Goal: Information Seeking & Learning: Find specific fact

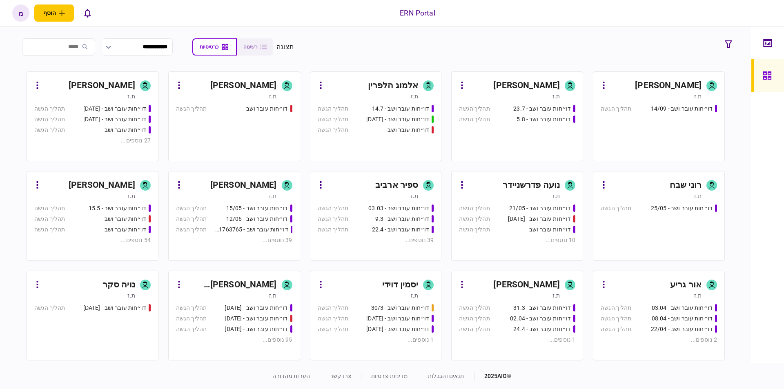
click at [561, 87] on div "מעיין כהן ת.ז" at bounding box center [517, 89] width 116 height 21
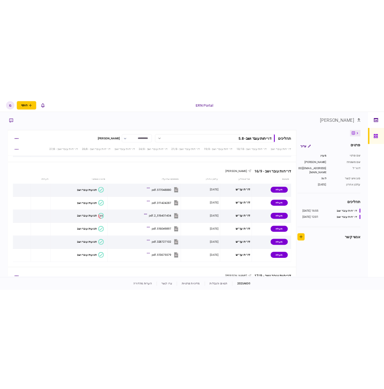
scroll to position [1614, 0]
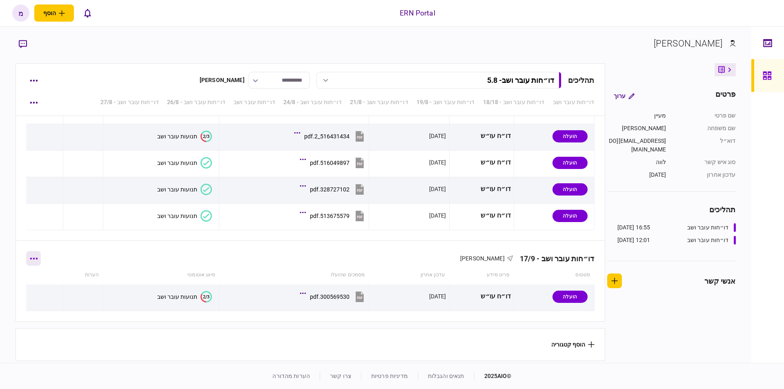
click at [41, 255] on button "button" at bounding box center [33, 258] width 15 height 15
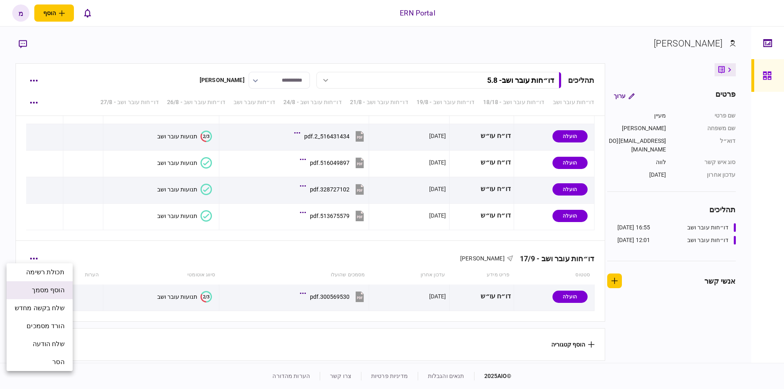
click at [42, 289] on span "הוסף מסמך" at bounding box center [48, 290] width 33 height 10
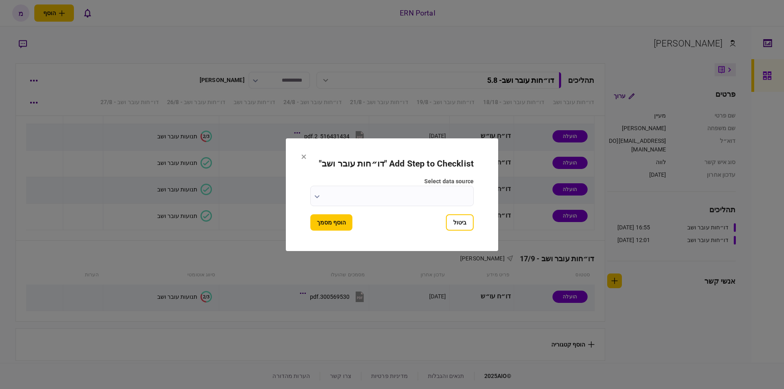
click at [322, 196] on input "select data source" at bounding box center [391, 196] width 163 height 20
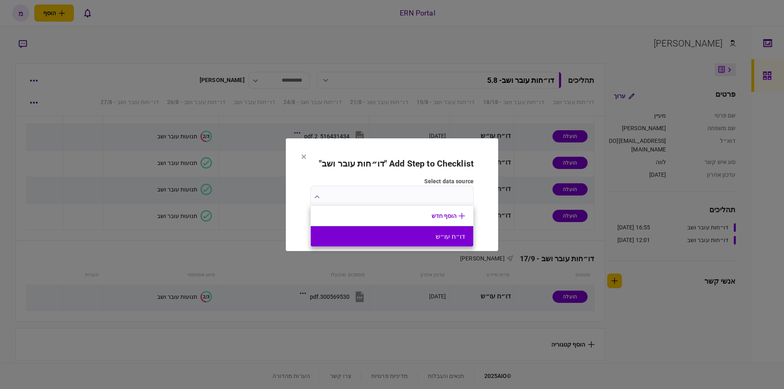
click at [374, 237] on button "דו״ח עו״ש" at bounding box center [392, 237] width 146 height 8
type input "*********"
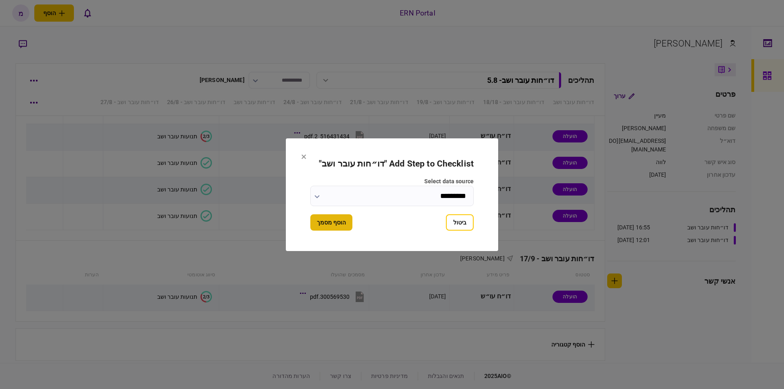
click at [313, 223] on button "הוסף מסמך" at bounding box center [331, 222] width 42 height 16
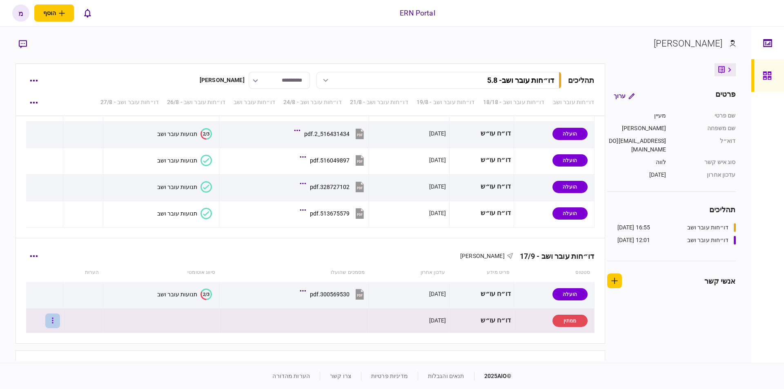
click at [60, 320] on button "button" at bounding box center [52, 320] width 15 height 15
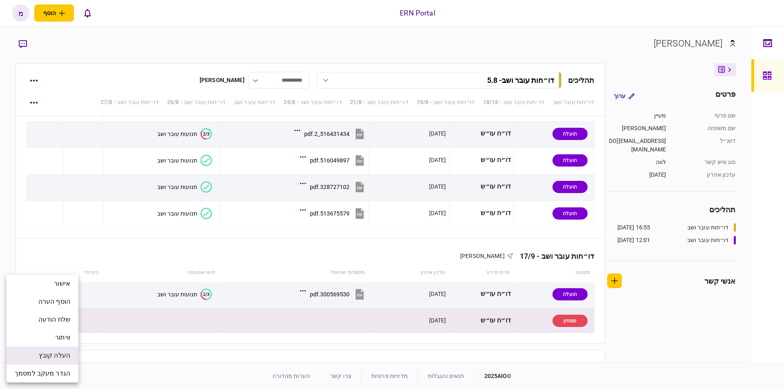
click at [37, 352] on li "העלה קובץ" at bounding box center [43, 356] width 72 height 18
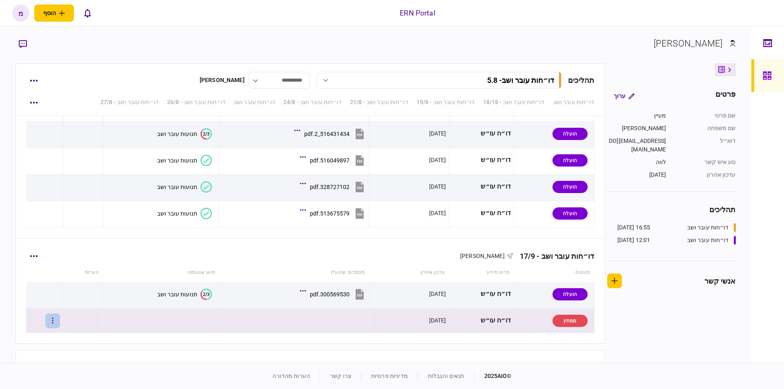
click at [57, 322] on button "button" at bounding box center [52, 320] width 15 height 15
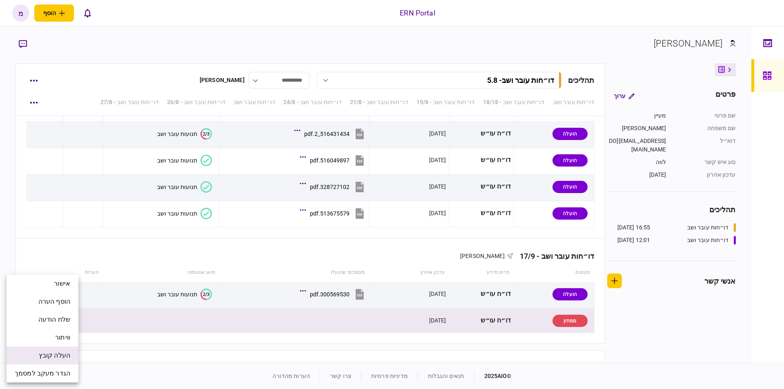
click at [40, 356] on span "העלה קובץ" at bounding box center [54, 356] width 31 height 10
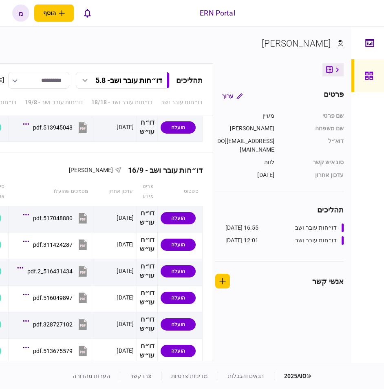
scroll to position [1751, 0]
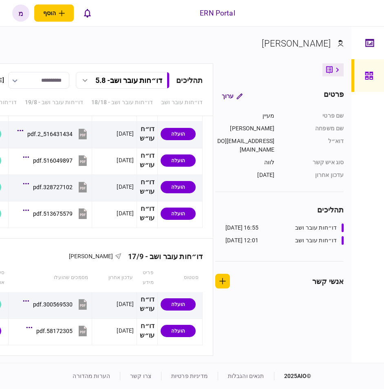
click at [199, 44] on section "[PERSON_NAME]" at bounding box center [137, 50] width 414 height 27
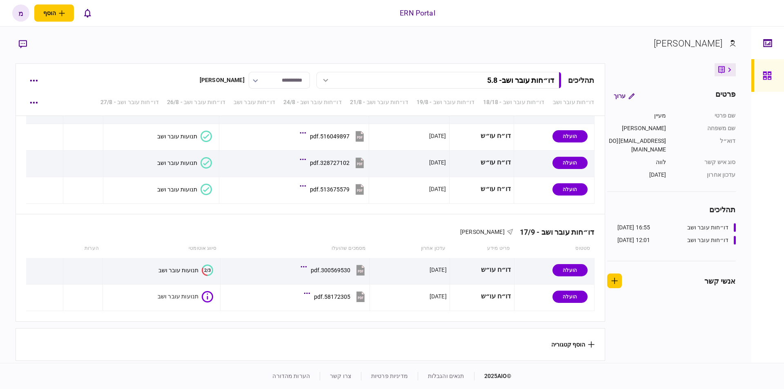
scroll to position [1641, 0]
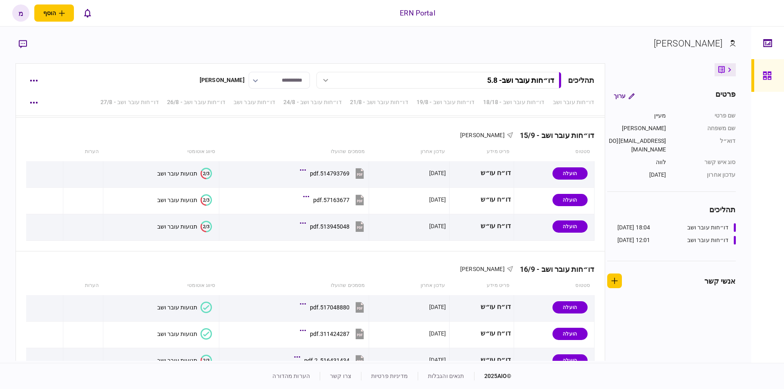
scroll to position [1641, 0]
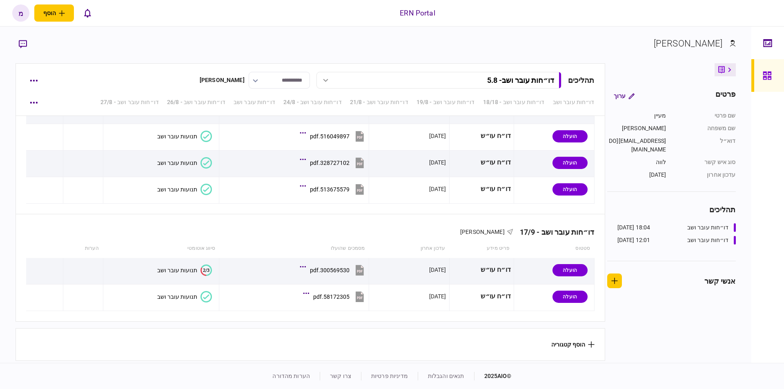
click at [205, 291] on icon at bounding box center [205, 296] width 11 height 11
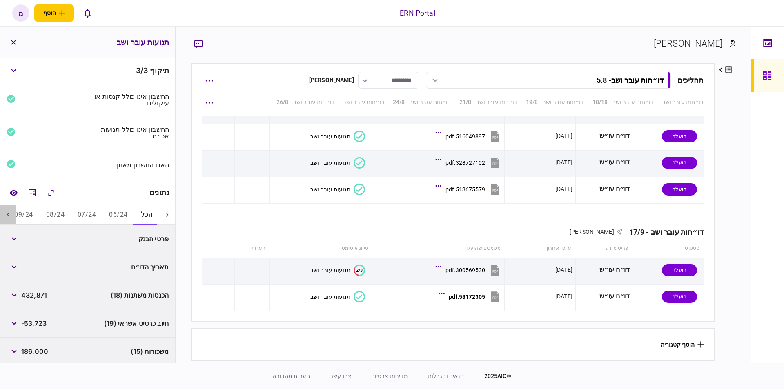
click at [9, 214] on icon at bounding box center [8, 214] width 2 height 4
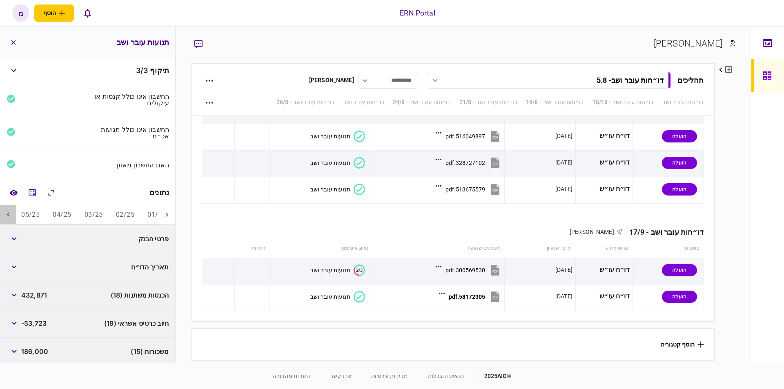
click at [9, 214] on icon at bounding box center [8, 214] width 2 height 4
click at [88, 213] on button "07/25" at bounding box center [94, 215] width 31 height 20
click at [121, 212] on button "06/25" at bounding box center [126, 215] width 31 height 20
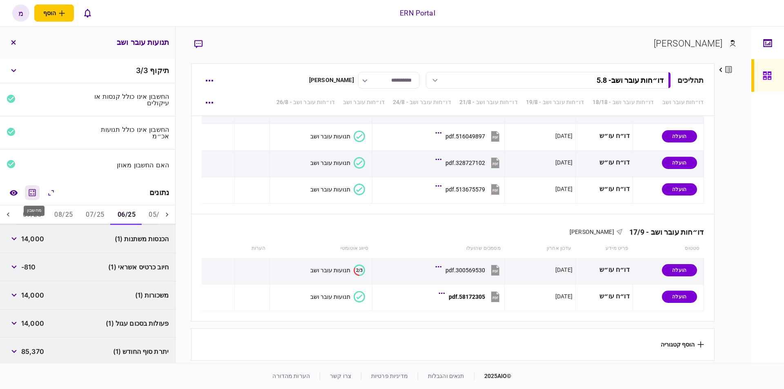
click at [33, 192] on icon "מחשבון" at bounding box center [32, 193] width 10 height 10
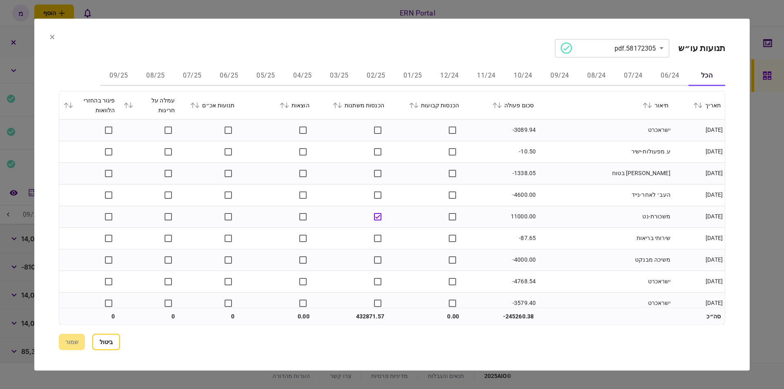
click at [230, 78] on button "06/25" at bounding box center [229, 76] width 37 height 20
click at [105, 342] on button "ביטול" at bounding box center [106, 342] width 28 height 16
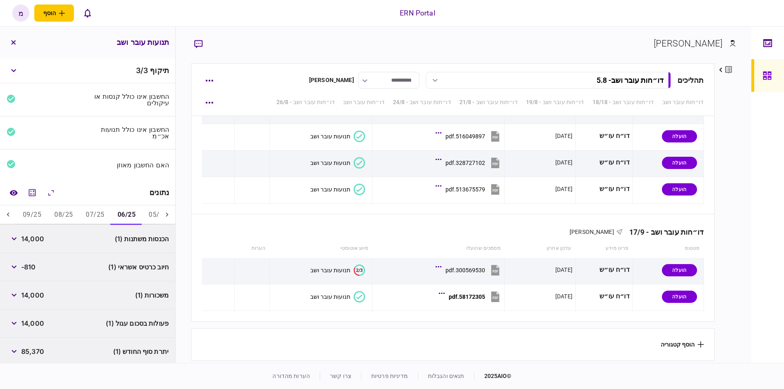
click at [163, 197] on div "נתונים" at bounding box center [87, 192] width 175 height 25
click at [161, 191] on div "נתונים" at bounding box center [159, 193] width 20 height 8
click at [166, 218] on icon at bounding box center [167, 215] width 8 height 8
click at [167, 216] on icon at bounding box center [167, 215] width 8 height 8
click at [171, 215] on div at bounding box center [167, 215] width 16 height 20
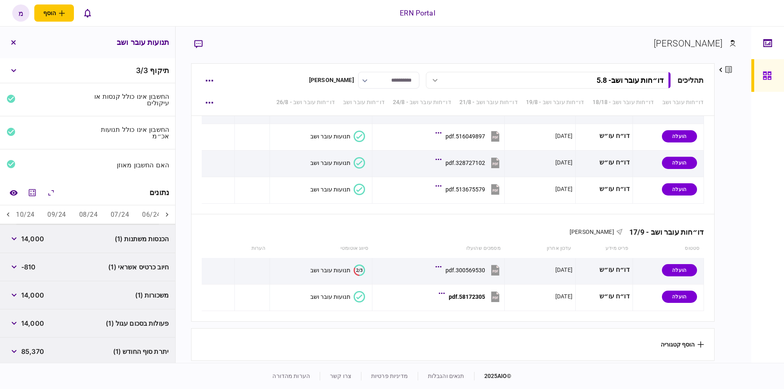
click at [169, 217] on icon at bounding box center [167, 215] width 8 height 8
click at [149, 216] on button "הכל" at bounding box center [146, 215] width 24 height 20
click at [146, 233] on div "פרטי הבנק" at bounding box center [130, 238] width 78 height 15
click at [74, 232] on div "פרטי הבנק" at bounding box center [87, 239] width 175 height 28
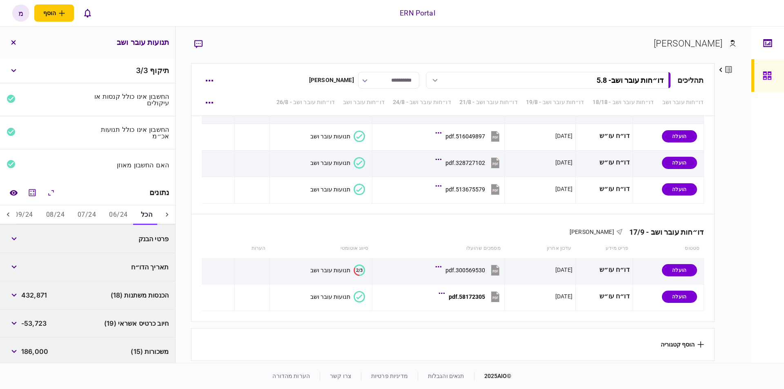
click at [23, 238] on div "פרטי הבנק" at bounding box center [87, 239] width 175 height 28
click at [14, 240] on icon "button" at bounding box center [13, 238] width 5 height 3
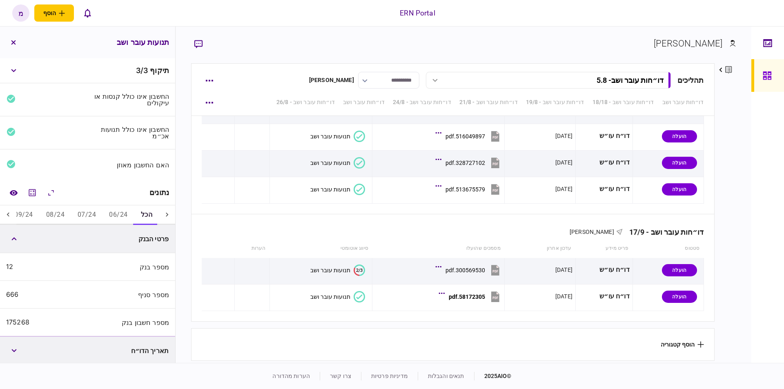
click at [742, 242] on div "**********" at bounding box center [462, 195] width 575 height 336
click at [12, 214] on icon at bounding box center [8, 215] width 8 height 8
click at [33, 189] on icon "מחשבון" at bounding box center [32, 193] width 10 height 10
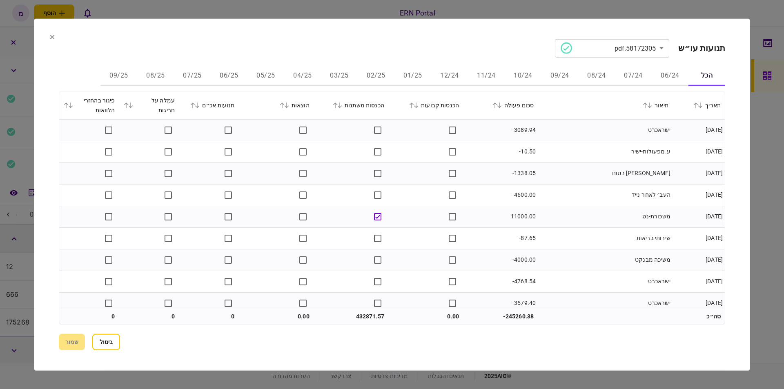
click at [261, 75] on button "05/25" at bounding box center [265, 76] width 37 height 20
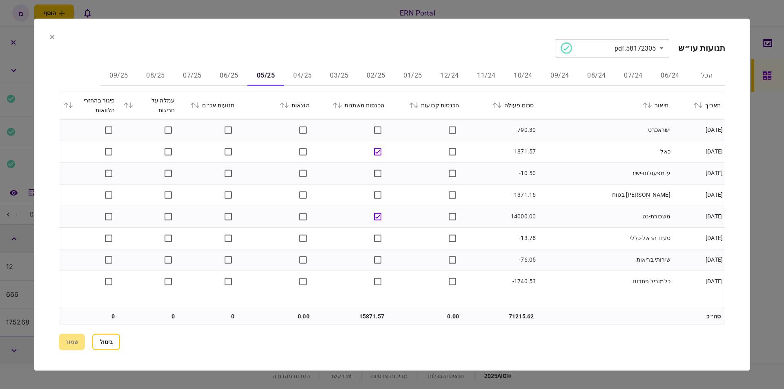
click at [212, 73] on button "06/25" at bounding box center [229, 76] width 37 height 20
click at [580, 156] on td "ישראכרט" at bounding box center [605, 152] width 135 height 22
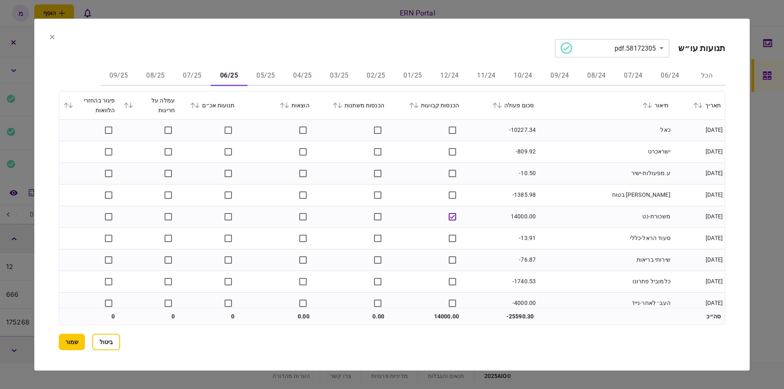
click at [521, 157] on td "-809.92" at bounding box center [500, 152] width 75 height 22
click at [196, 77] on button "07/25" at bounding box center [192, 76] width 37 height 20
click at [157, 77] on button "08/25" at bounding box center [155, 76] width 37 height 20
click at [117, 71] on button "09/25" at bounding box center [118, 76] width 37 height 20
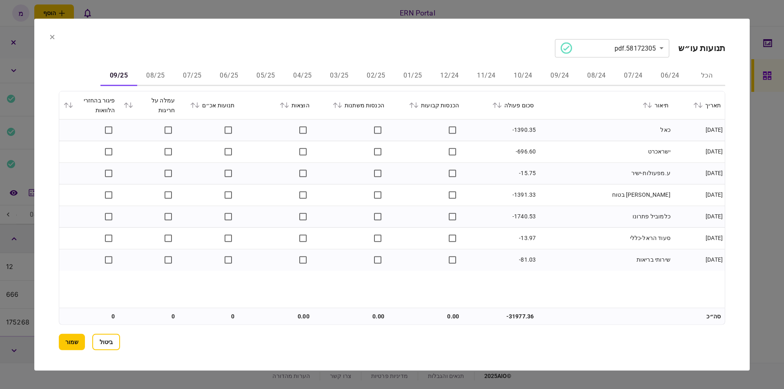
click at [160, 78] on button "08/25" at bounding box center [155, 76] width 37 height 20
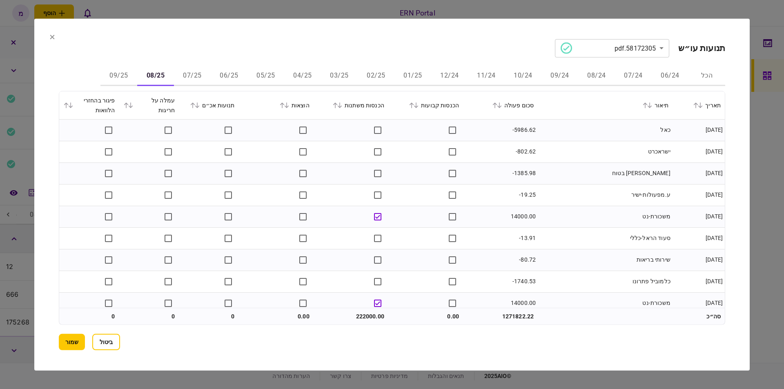
click at [182, 73] on button "07/25" at bounding box center [192, 76] width 37 height 20
click at [232, 80] on button "06/25" at bounding box center [229, 76] width 37 height 20
click at [530, 191] on td "-1385.98" at bounding box center [500, 195] width 75 height 22
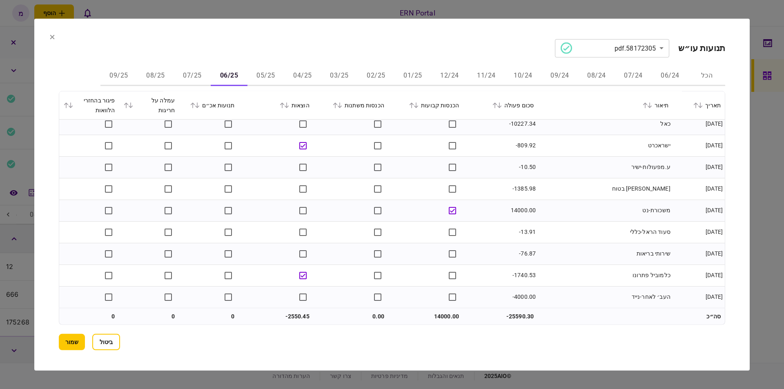
click at [439, 313] on td "14000.00" at bounding box center [425, 316] width 75 height 16
click at [439, 314] on td "14000.00" at bounding box center [425, 316] width 75 height 16
click at [443, 315] on td "14000.00" at bounding box center [425, 316] width 75 height 16
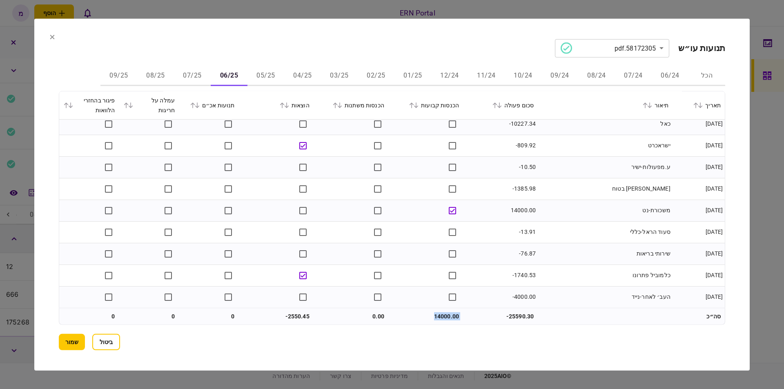
click at [449, 316] on td "14000.00" at bounding box center [425, 316] width 75 height 16
click at [431, 314] on td "14000.00" at bounding box center [425, 316] width 75 height 16
drag, startPoint x: 434, startPoint y: 313, endPoint x: 450, endPoint y: 315, distance: 15.6
click at [450, 315] on td "14000.00" at bounding box center [425, 316] width 75 height 16
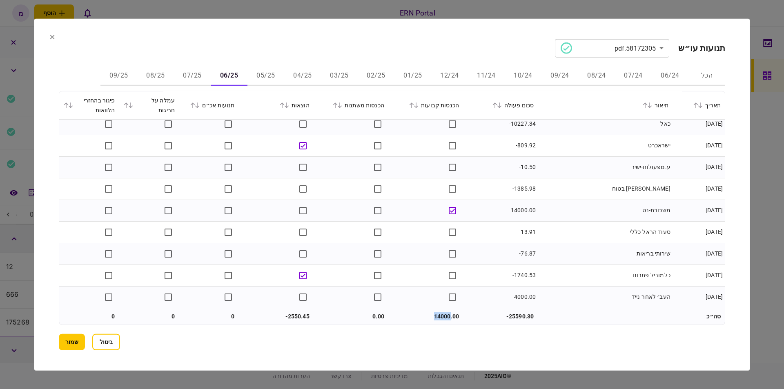
copy td "14000"
click at [193, 75] on button "07/25" at bounding box center [192, 76] width 37 height 20
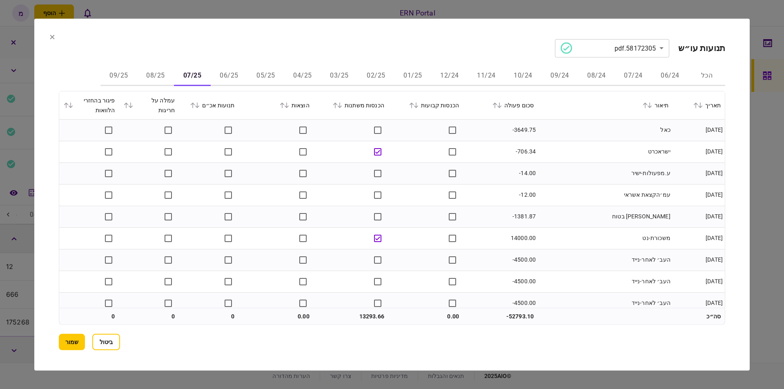
click at [612, 221] on td "הראל בטוח" at bounding box center [605, 217] width 135 height 22
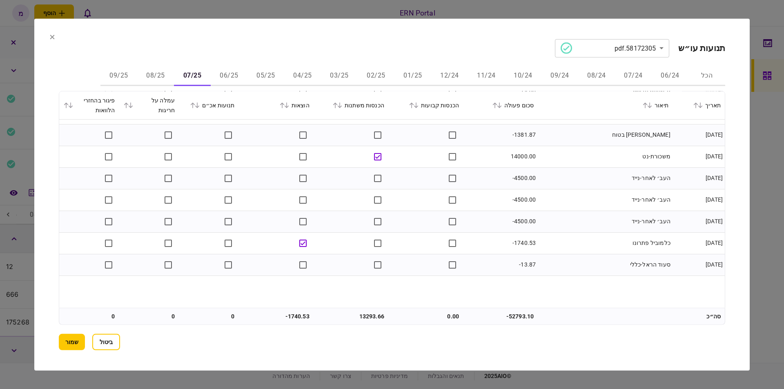
scroll to position [0, 0]
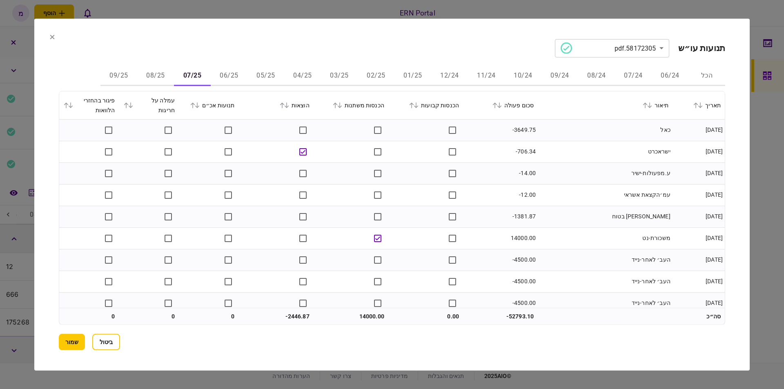
click at [616, 198] on td "עמ׳הקצאת אשראי" at bounding box center [605, 195] width 135 height 22
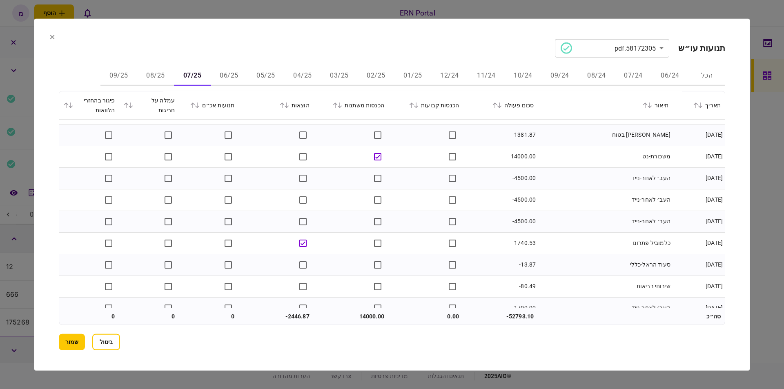
scroll to position [94, 0]
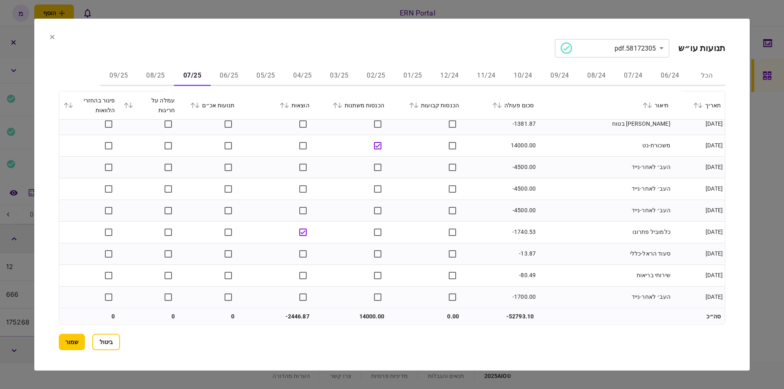
click at [298, 316] on td "-2446.87" at bounding box center [276, 316] width 75 height 16
copy td "2446.87"
click at [311, 42] on section "**********" at bounding box center [392, 48] width 666 height 18
click at [160, 71] on button "08/25" at bounding box center [155, 76] width 37 height 20
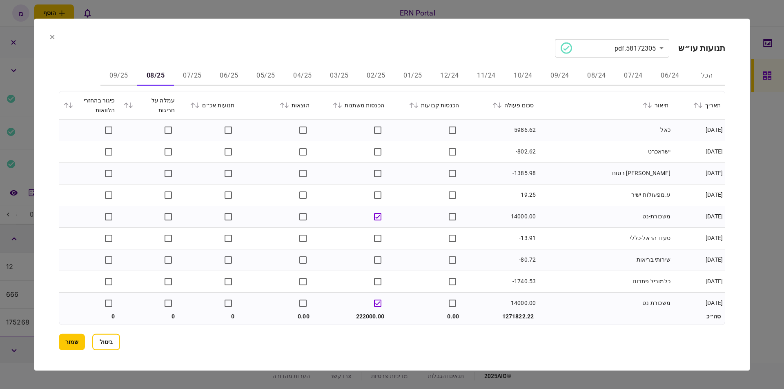
click at [569, 146] on td "ישראכרט" at bounding box center [605, 152] width 135 height 22
click at [397, 245] on td at bounding box center [425, 238] width 75 height 22
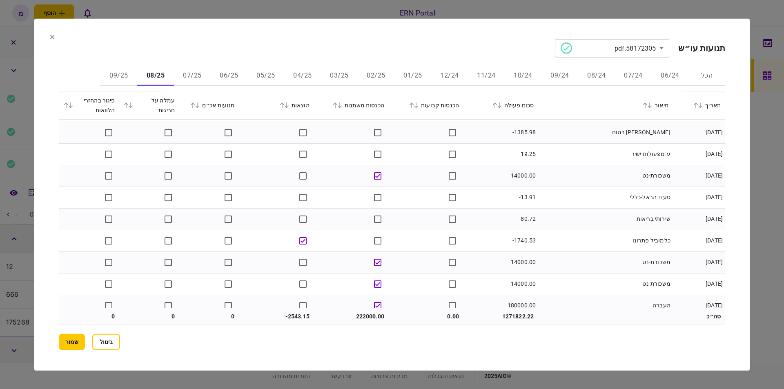
scroll to position [51, 0]
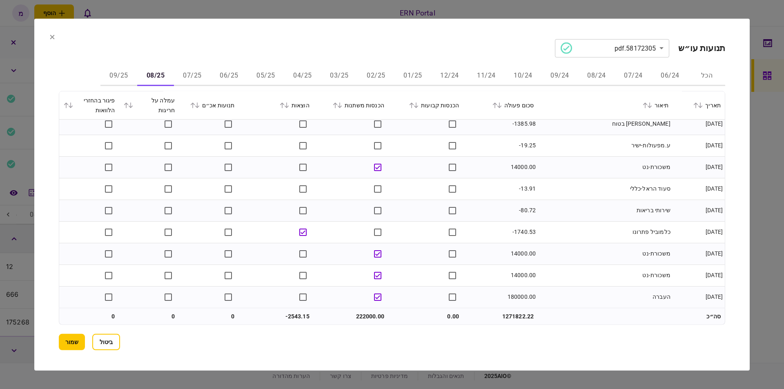
click at [362, 315] on td "222000.00" at bounding box center [350, 316] width 75 height 16
click at [365, 315] on td "222000.00" at bounding box center [350, 316] width 75 height 16
click at [358, 313] on td "208000.00" at bounding box center [350, 316] width 75 height 16
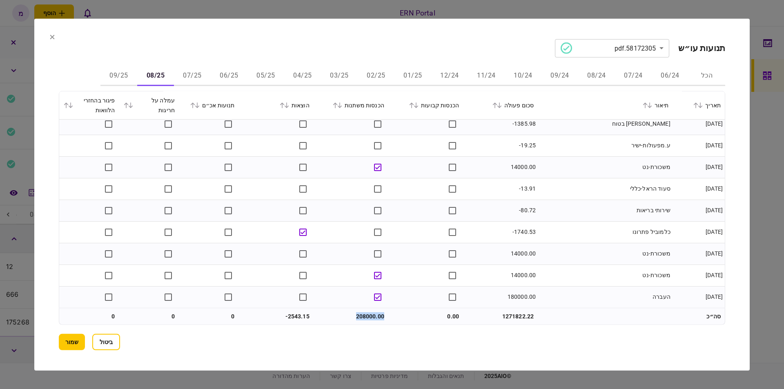
copy td "208000.00"
click at [285, 42] on section "**********" at bounding box center [392, 48] width 666 height 18
click at [124, 75] on button "09/25" at bounding box center [118, 76] width 37 height 20
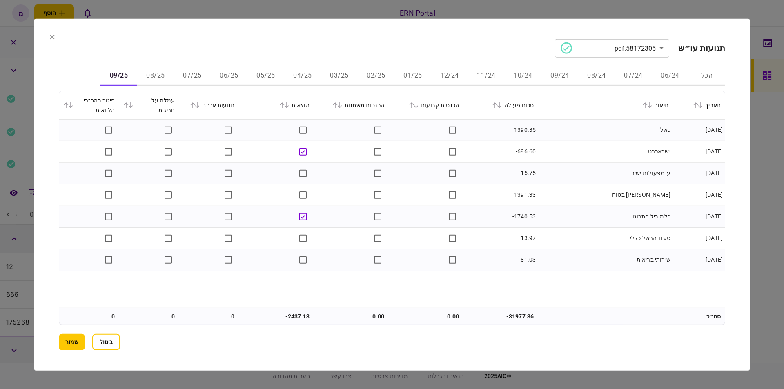
click at [290, 312] on td "-2437.13" at bounding box center [276, 316] width 75 height 16
click at [293, 311] on td "-2437.13" at bounding box center [276, 316] width 75 height 16
click at [292, 312] on td "-2437.13" at bounding box center [276, 316] width 75 height 16
copy td "2437.13"
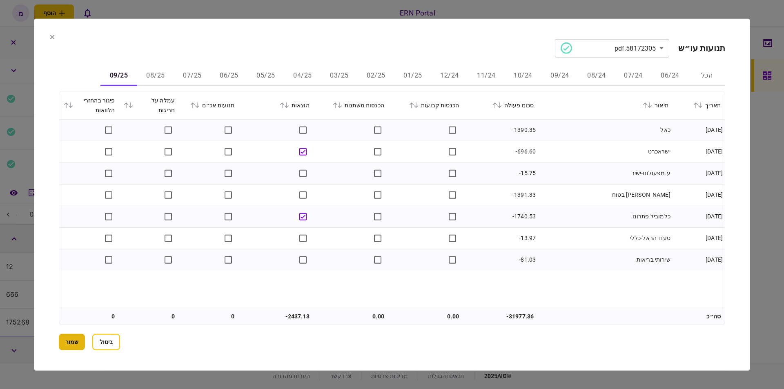
drag, startPoint x: 68, startPoint y: 352, endPoint x: 78, endPoint y: 343, distance: 13.6
click at [73, 348] on section "**********" at bounding box center [391, 194] width 715 height 352
click at [79, 342] on button "שמור" at bounding box center [72, 342] width 26 height 16
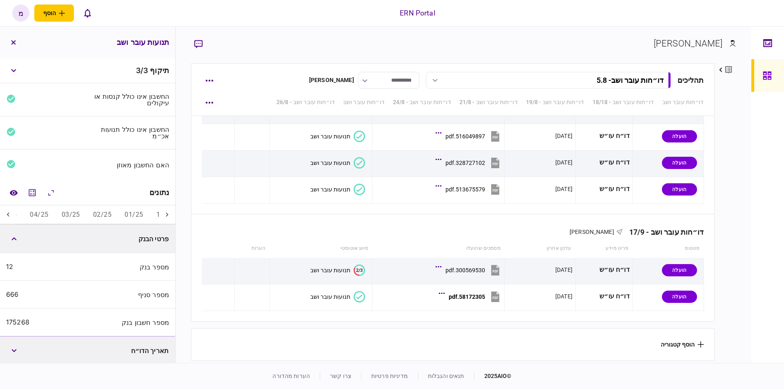
click at [9, 211] on icon at bounding box center [8, 215] width 8 height 8
click at [11, 212] on icon at bounding box center [8, 215] width 8 height 8
click at [97, 210] on button "07/25" at bounding box center [94, 215] width 31 height 20
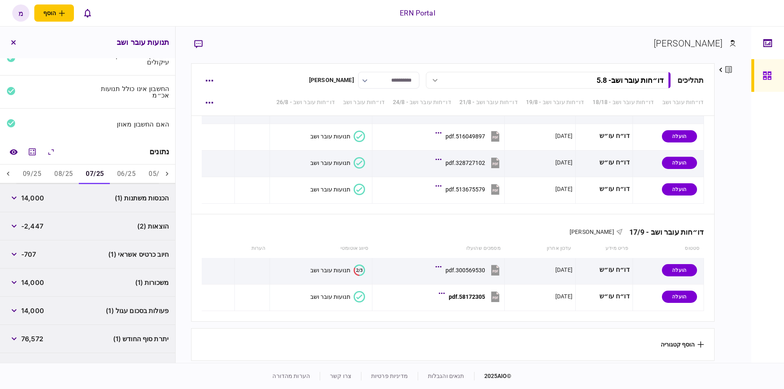
scroll to position [59, 0]
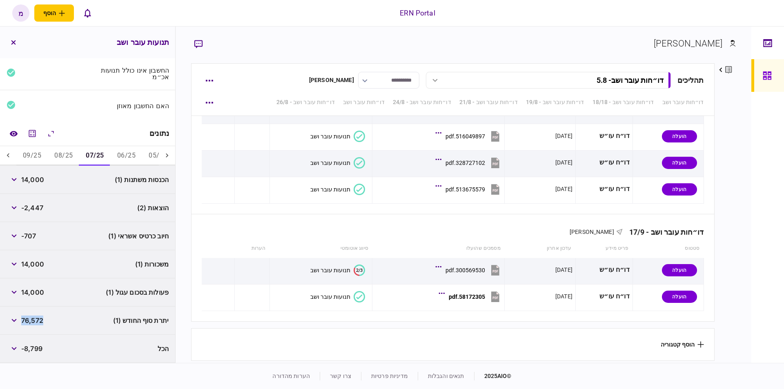
drag, startPoint x: 47, startPoint y: 320, endPoint x: 24, endPoint y: 319, distance: 22.9
click at [24, 319] on div "יתרת סוף החודש (1) 76,572" at bounding box center [87, 321] width 175 height 28
click at [38, 323] on span "76,572" at bounding box center [32, 320] width 22 height 10
copy span "76,572"
click at [120, 151] on button "06/25" at bounding box center [126, 156] width 31 height 20
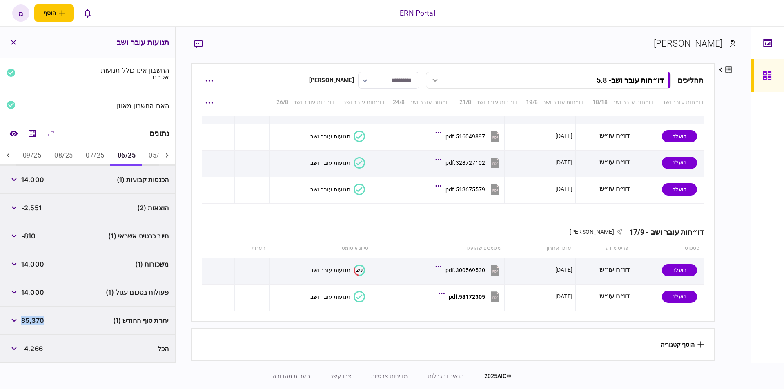
drag, startPoint x: 56, startPoint y: 318, endPoint x: 23, endPoint y: 318, distance: 32.7
click at [23, 318] on div "יתרת סוף החודש (1) 85,370" at bounding box center [87, 321] width 175 height 28
copy span "85,370"
click at [68, 159] on button "08/25" at bounding box center [63, 156] width 31 height 20
drag, startPoint x: 36, startPoint y: 321, endPoint x: 11, endPoint y: 317, distance: 24.4
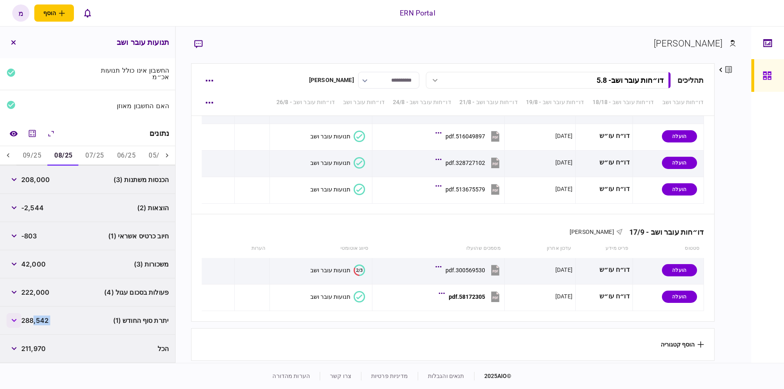
click at [11, 317] on div "288,542" at bounding box center [28, 320] width 42 height 15
click at [29, 322] on span "288,542" at bounding box center [34, 320] width 27 height 10
copy span "288,542"
click at [34, 152] on button "09/25" at bounding box center [31, 156] width 31 height 20
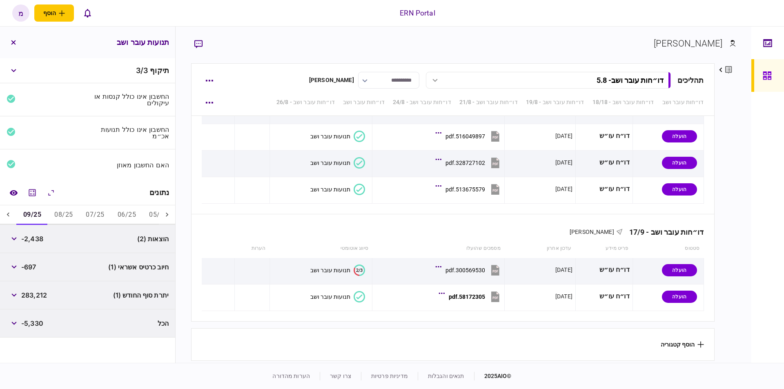
scroll to position [0, 0]
drag, startPoint x: 50, startPoint y: 296, endPoint x: 24, endPoint y: 297, distance: 25.7
click at [24, 297] on div "יתרת סוף החודש (1) 283,212" at bounding box center [87, 295] width 175 height 28
copy span "283,212"
click at [166, 216] on icon at bounding box center [167, 215] width 8 height 8
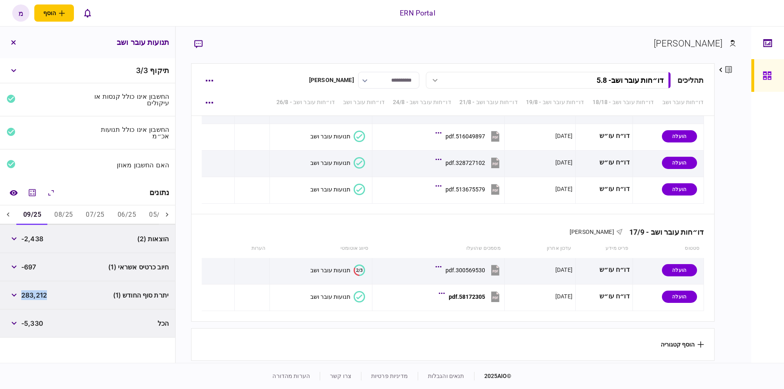
click at [166, 215] on icon at bounding box center [167, 215] width 8 height 8
click at [168, 215] on icon at bounding box center [167, 214] width 2 height 4
click at [169, 214] on icon at bounding box center [167, 215] width 8 height 8
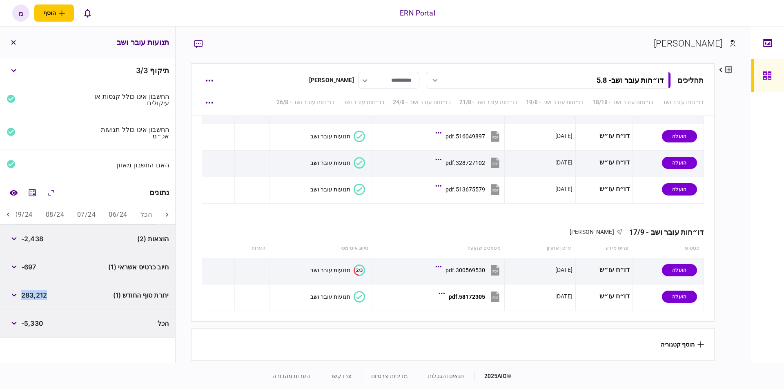
click at [171, 213] on icon at bounding box center [167, 215] width 8 height 8
click at [149, 215] on button "הכל" at bounding box center [146, 215] width 24 height 20
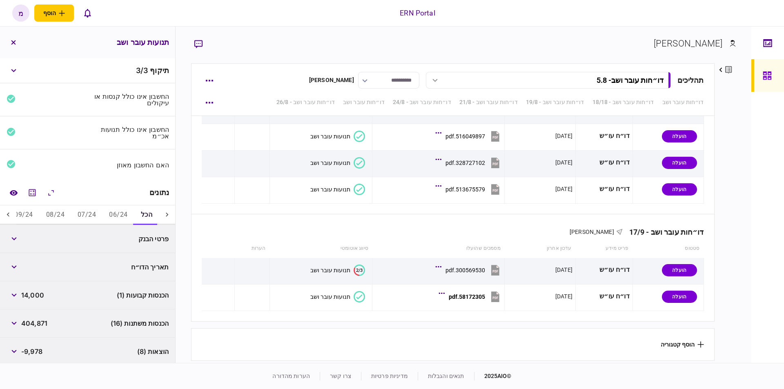
click at [139, 236] on div "פרטי הבנק" at bounding box center [130, 238] width 78 height 7
click at [10, 244] on button "button" at bounding box center [14, 238] width 15 height 15
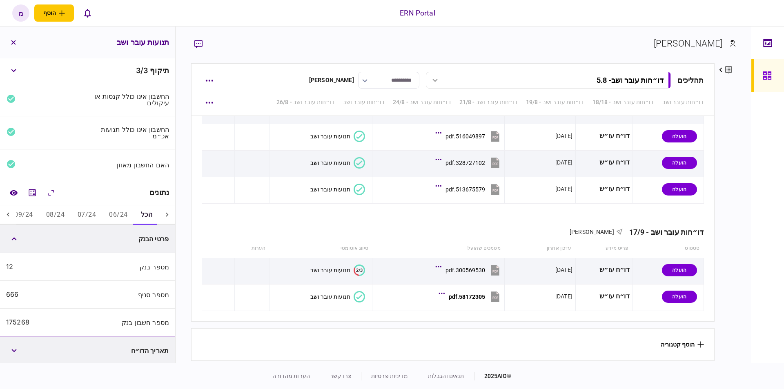
click at [354, 40] on section "[PERSON_NAME]" at bounding box center [463, 50] width 544 height 27
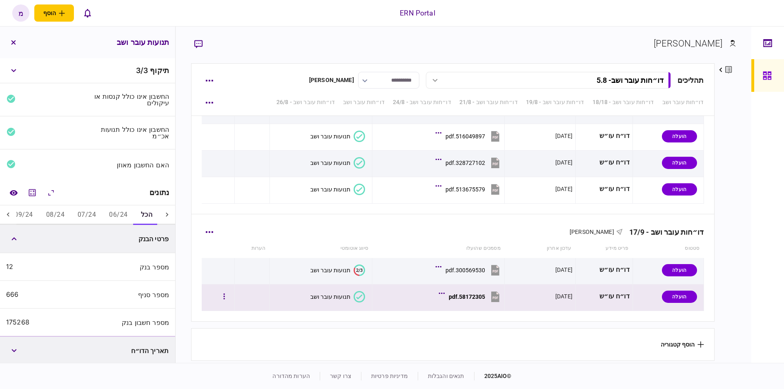
click at [360, 294] on icon at bounding box center [359, 296] width 6 height 4
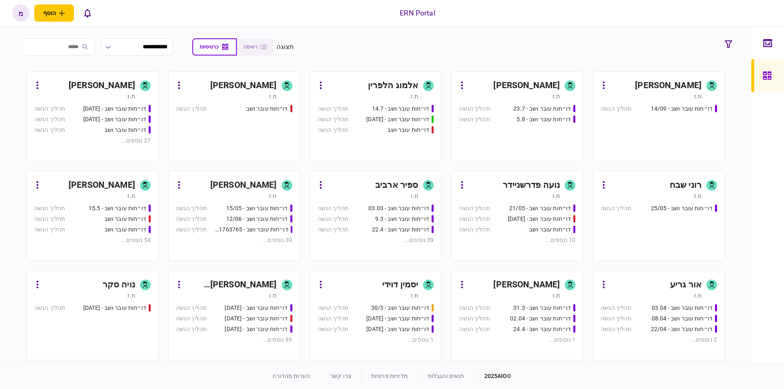
click at [549, 73] on link "מעיין כהן ת.ז דו״חות עובר ושב - 23.7 תהליך הגשה דו״חות עובר ושב - 5.8 תהליך הגשה" at bounding box center [517, 116] width 132 height 90
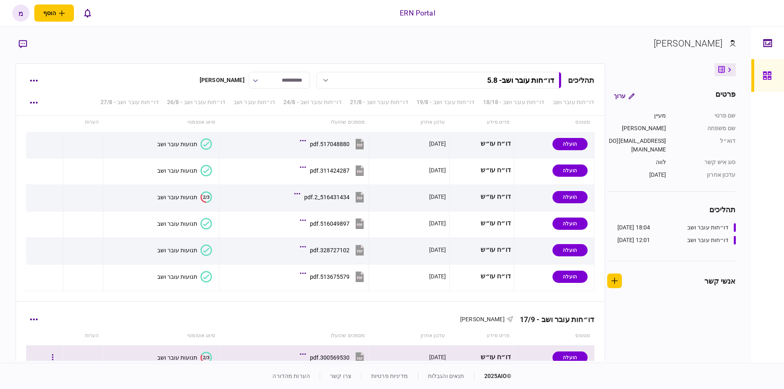
scroll to position [1641, 0]
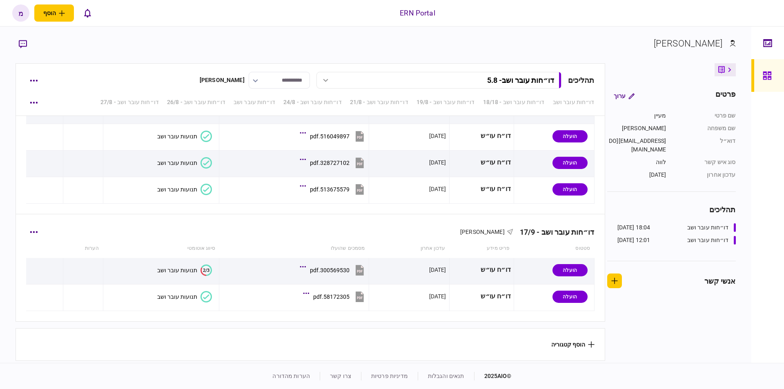
click at [36, 218] on div "דו״חות עובר ושב - 17/9 מעיין כהן" at bounding box center [310, 226] width 568 height 25
click at [40, 231] on button "button" at bounding box center [33, 231] width 15 height 15
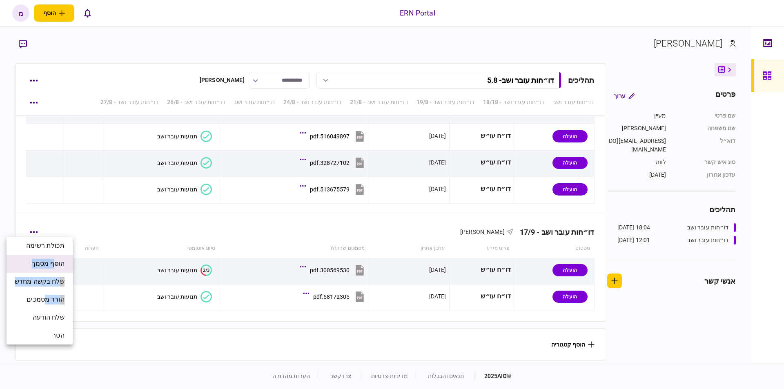
drag, startPoint x: 46, startPoint y: 301, endPoint x: 58, endPoint y: 262, distance: 40.5
click at [58, 262] on ul "תכולת רשימה הוסף מסמך שלח בקשה מחדש הורד מסמכים שלח הודעה הסר" at bounding box center [40, 291] width 66 height 108
click at [58, 262] on span "הוסף מסמך" at bounding box center [48, 264] width 33 height 10
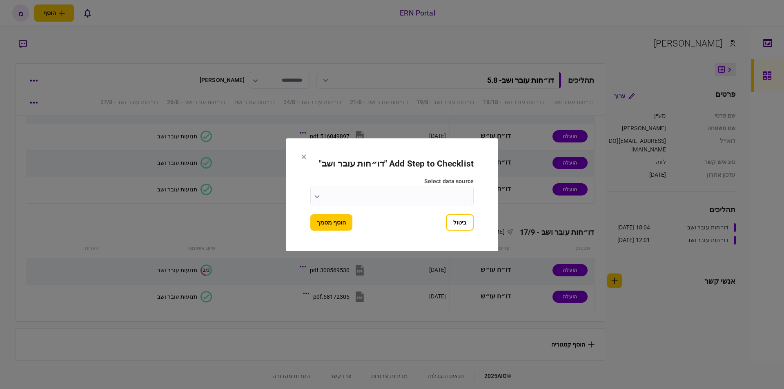
click at [319, 195] on div "select data source" at bounding box center [391, 191] width 163 height 29
click at [321, 200] on div at bounding box center [392, 194] width 784 height 389
click at [315, 195] on icon "button" at bounding box center [316, 196] width 5 height 3
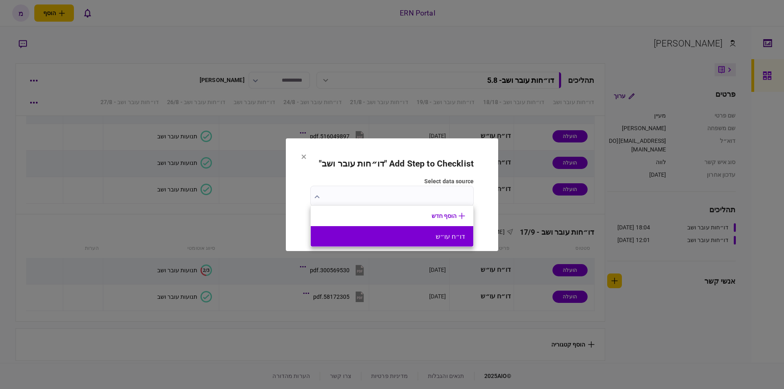
click at [380, 240] on button "דו״ח עו״ש" at bounding box center [392, 237] width 146 height 8
type input "*********"
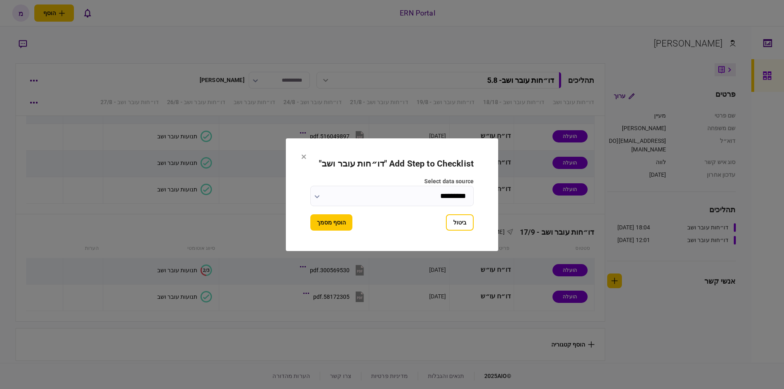
click at [343, 223] on button "הוסף מסמך" at bounding box center [331, 222] width 42 height 16
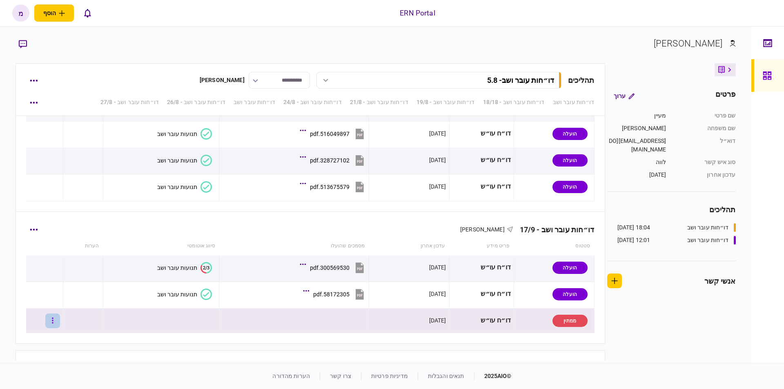
click at [57, 315] on button "button" at bounding box center [52, 320] width 15 height 15
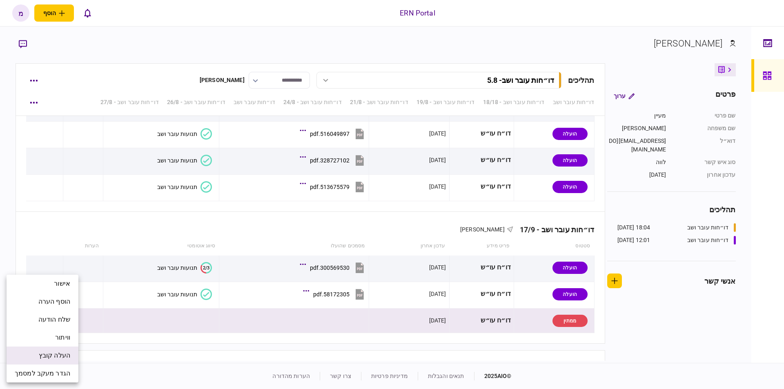
click at [42, 358] on span "העלה קובץ" at bounding box center [54, 356] width 31 height 10
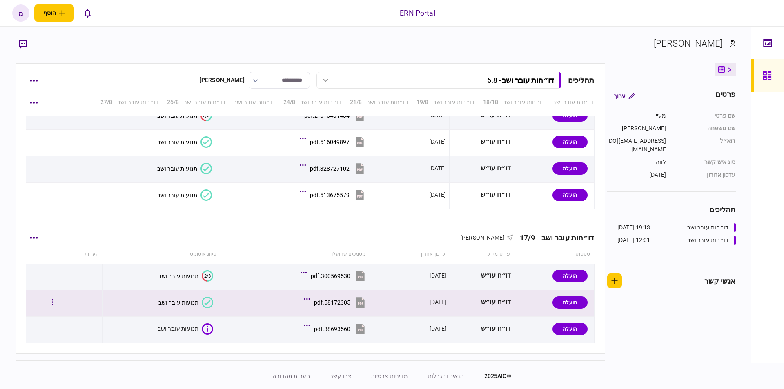
scroll to position [1667, 0]
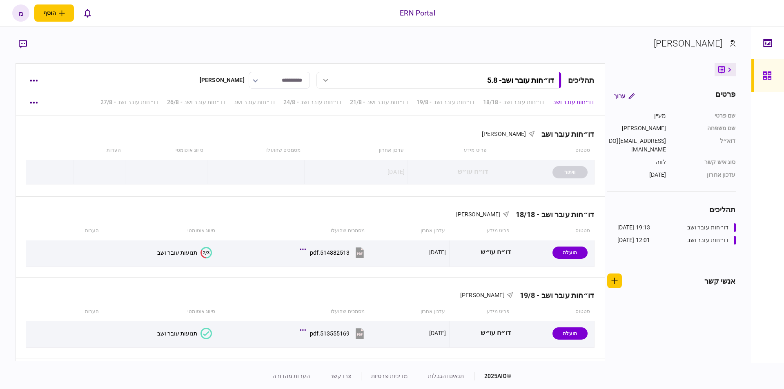
click at [220, 53] on section "[PERSON_NAME]" at bounding box center [376, 50] width 720 height 27
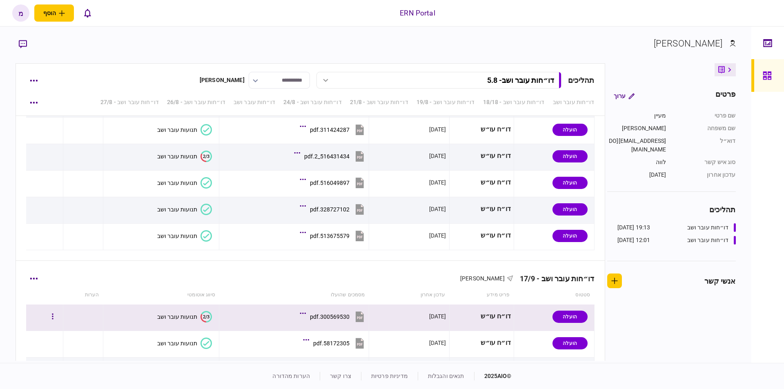
scroll to position [1667, 0]
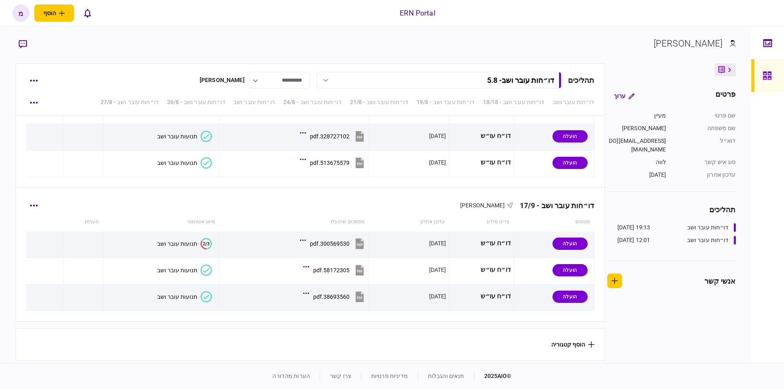
click at [200, 291] on icon at bounding box center [205, 296] width 11 height 11
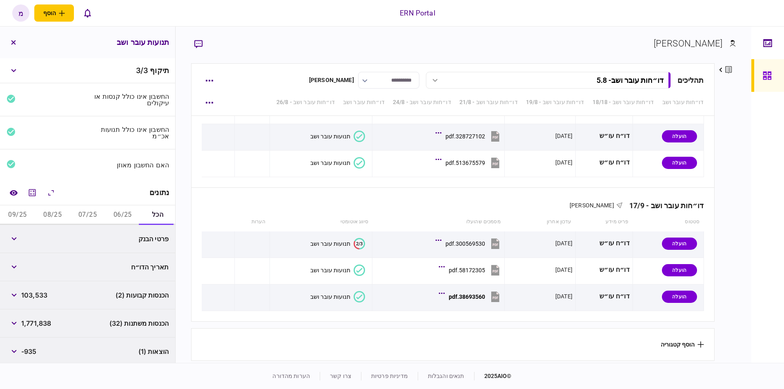
click at [115, 212] on button "06/25" at bounding box center [122, 215] width 35 height 20
click at [31, 190] on icon "מחשבון" at bounding box center [32, 193] width 10 height 10
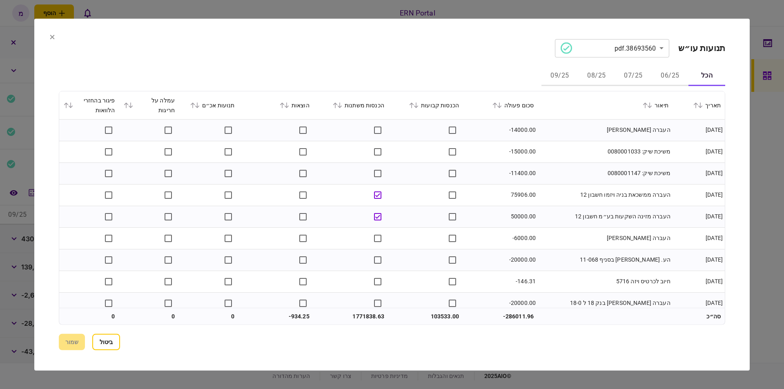
click at [656, 72] on button "06/25" at bounding box center [669, 76] width 37 height 20
click at [463, 58] on div "**********" at bounding box center [392, 194] width 666 height 311
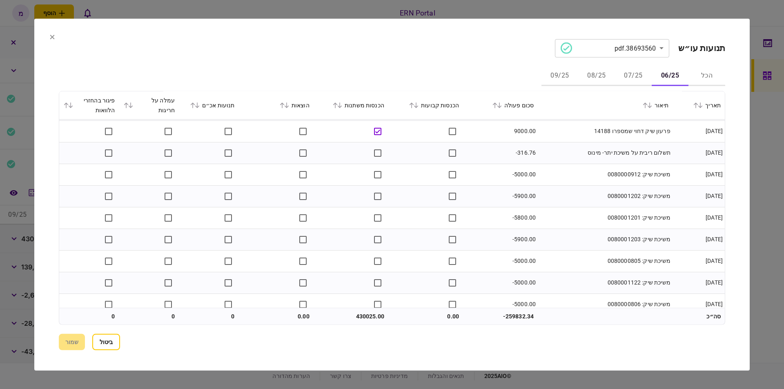
scroll to position [1111, 0]
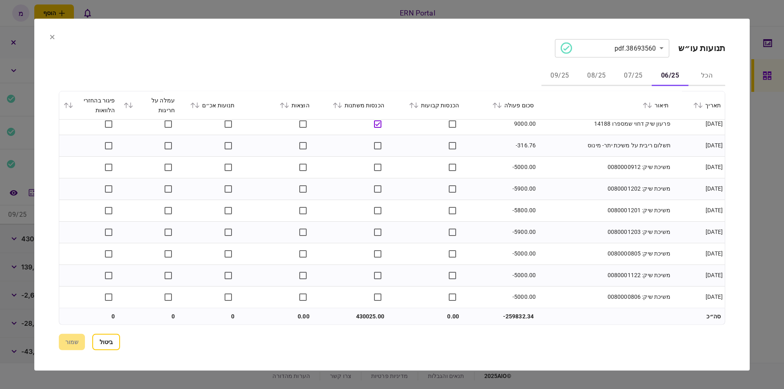
click at [361, 316] on td "430025.00" at bounding box center [350, 316] width 75 height 16
click at [362, 315] on td "430025.00" at bounding box center [350, 316] width 75 height 16
copy td "430025.00"
click at [634, 75] on button "07/25" at bounding box center [633, 76] width 37 height 20
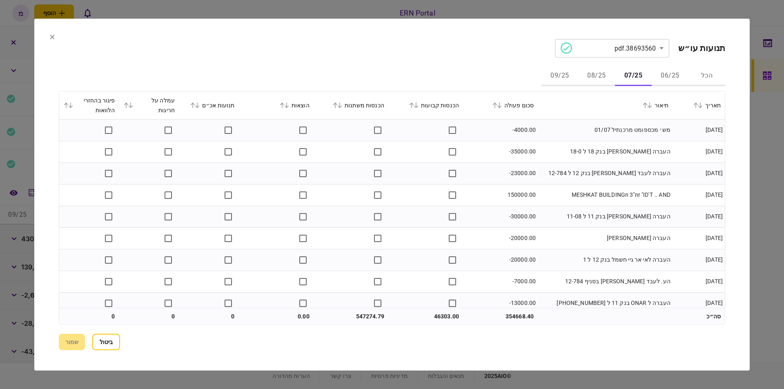
click at [559, 127] on td "מש׳ מכספומט מרכנתיל 01/07" at bounding box center [605, 130] width 135 height 22
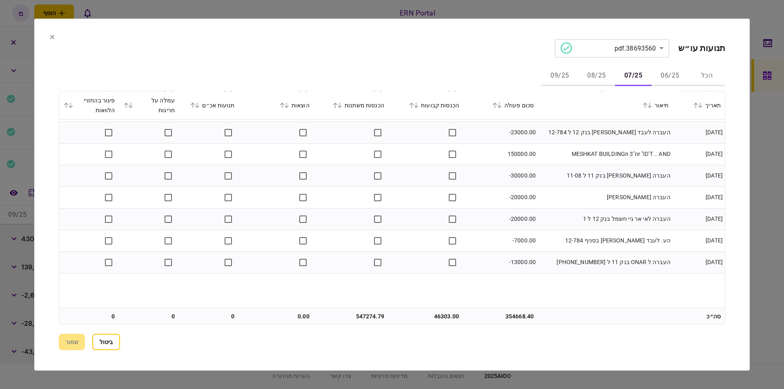
scroll to position [0, 0]
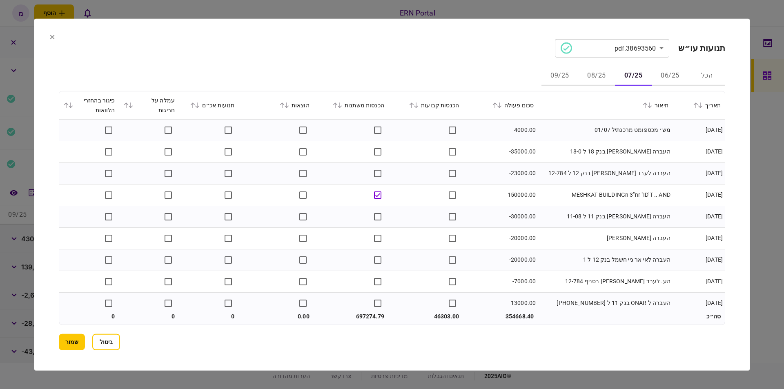
click at [509, 236] on td "-20000.00" at bounding box center [500, 238] width 75 height 22
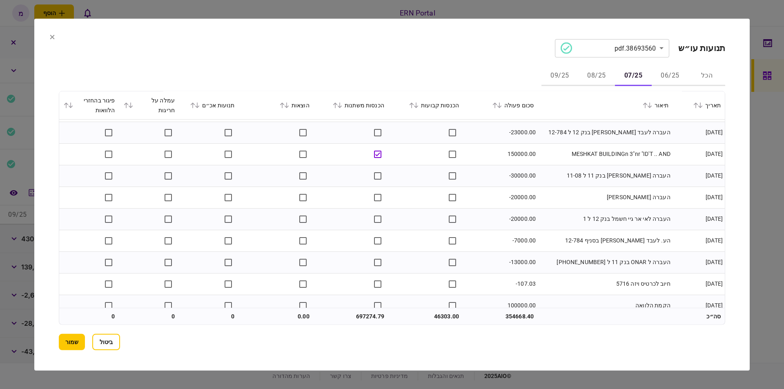
scroll to position [82, 0]
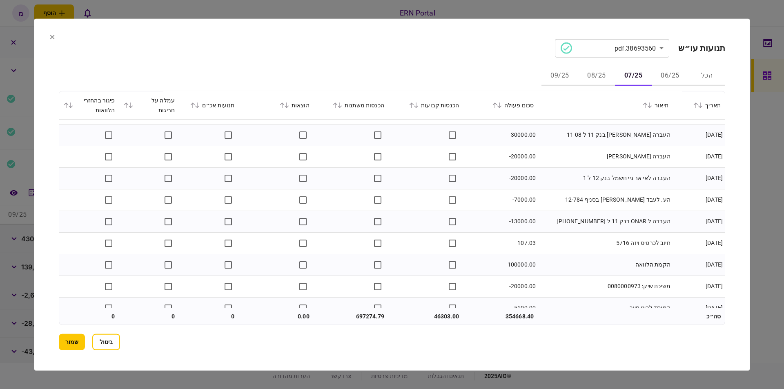
click at [509, 264] on td "100000.00" at bounding box center [500, 265] width 75 height 22
click at [510, 264] on td "100000.00" at bounding box center [500, 265] width 75 height 22
click at [511, 264] on td "100000.00" at bounding box center [500, 265] width 75 height 22
copy td "100000.00"
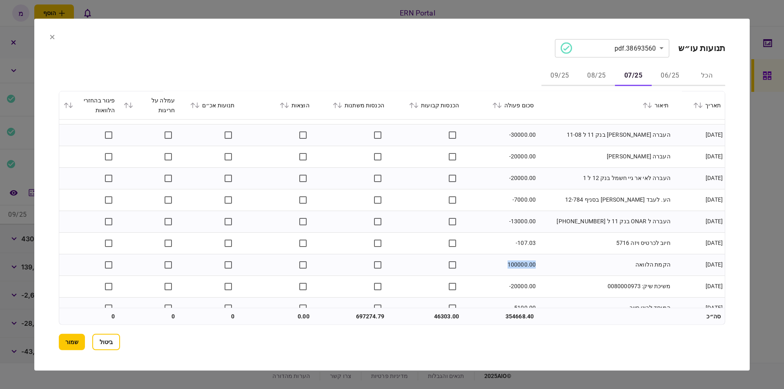
click at [564, 225] on td "העברה ל ONAR בנק 11 ל [PHONE_NUMBER]" at bounding box center [605, 222] width 135 height 22
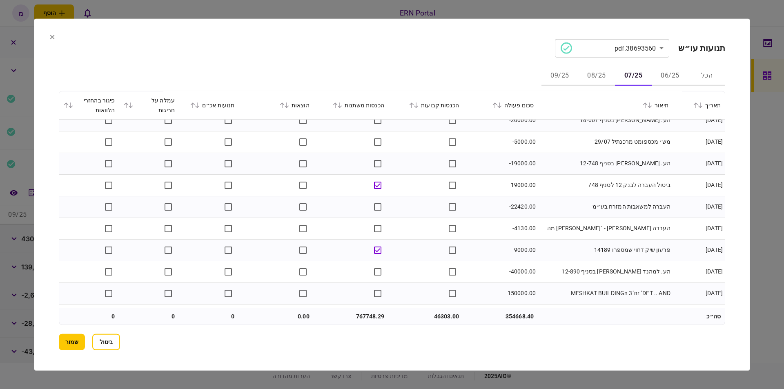
scroll to position [2041, 0]
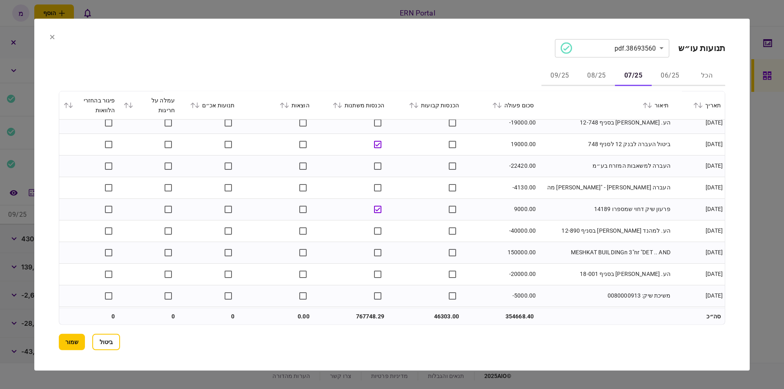
click at [392, 255] on td at bounding box center [425, 253] width 75 height 22
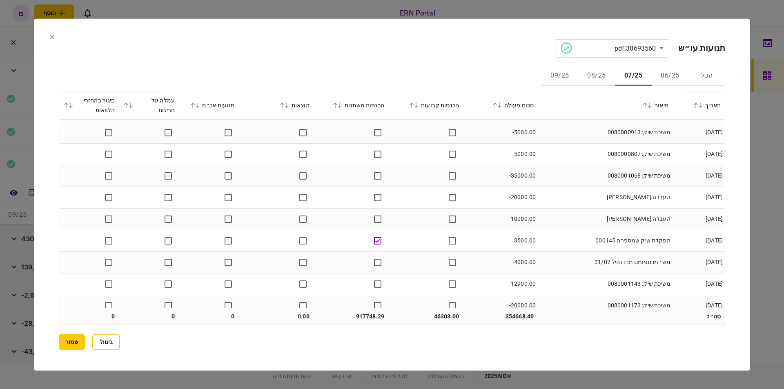
scroll to position [2214, 0]
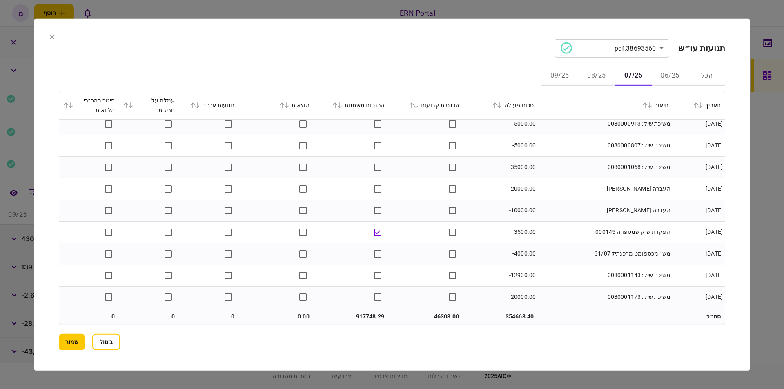
click at [438, 318] on td "46303.00" at bounding box center [425, 316] width 75 height 16
copy td "46303.00"
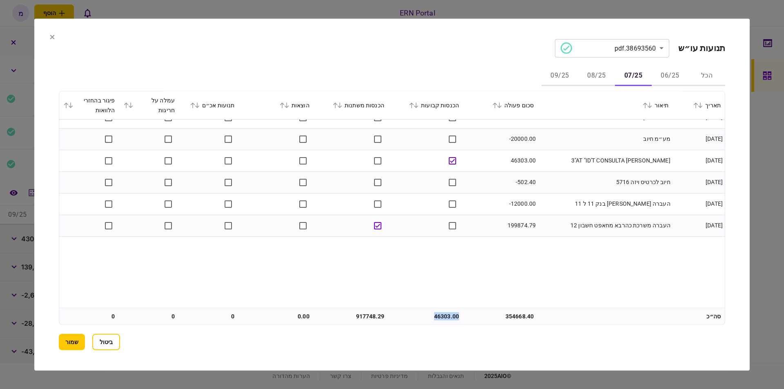
scroll to position [1683, 0]
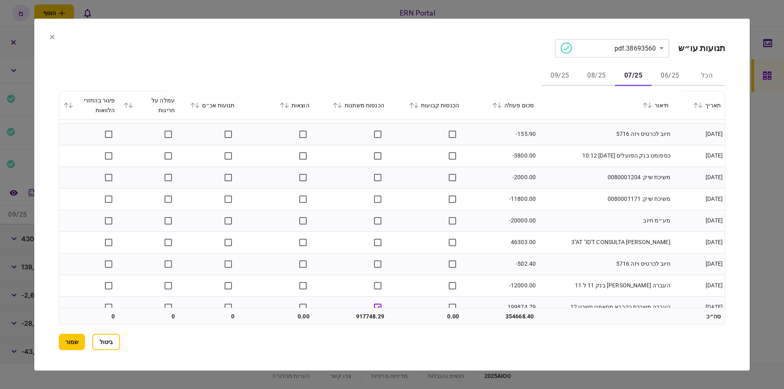
click at [369, 244] on td at bounding box center [350, 242] width 75 height 22
click at [369, 315] on td "964051.29" at bounding box center [350, 316] width 75 height 16
copy td "964051.29"
click at [598, 71] on button "08/25" at bounding box center [596, 76] width 37 height 20
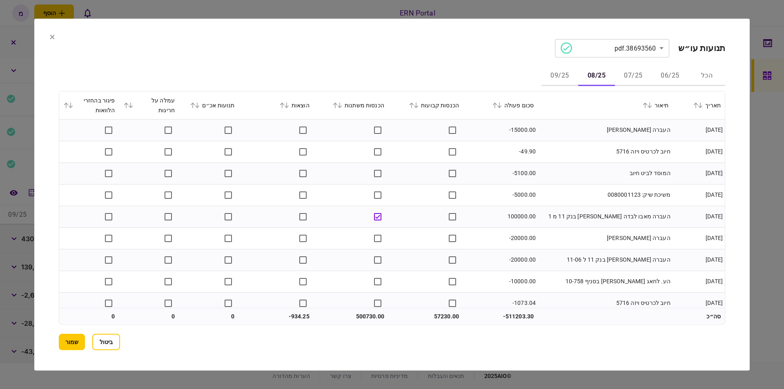
click at [507, 64] on div "**********" at bounding box center [392, 194] width 666 height 311
click at [581, 178] on td "המוסד לביט חיוב" at bounding box center [605, 173] width 135 height 22
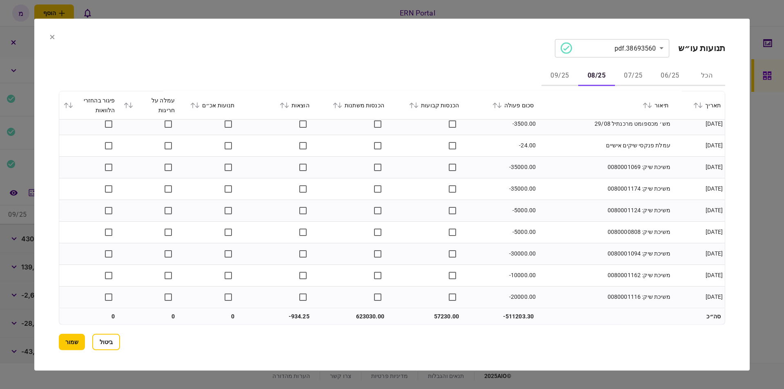
scroll to position [1651, 0]
click at [440, 314] on td "57230.00" at bounding box center [425, 316] width 75 height 16
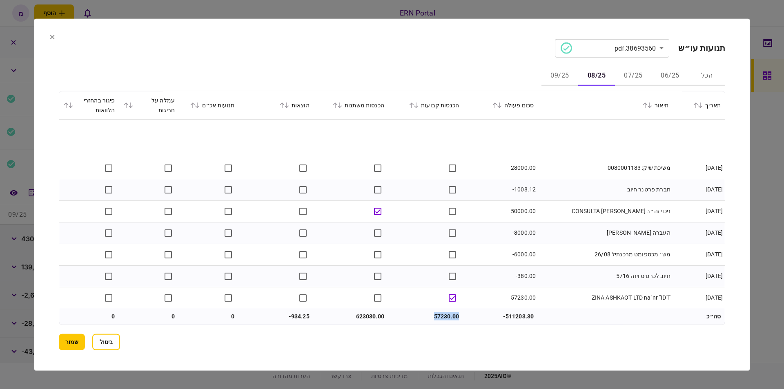
scroll to position [1366, 0]
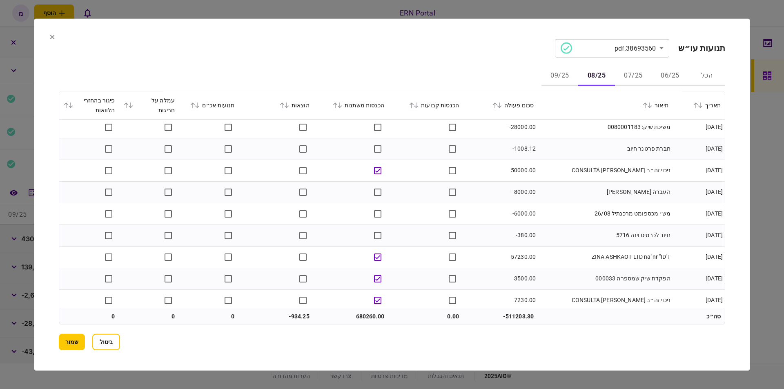
click at [370, 316] on td "680260.00" at bounding box center [350, 316] width 75 height 16
click at [369, 316] on td "680260.00" at bounding box center [350, 316] width 75 height 16
copy td "680260.00"
click at [292, 312] on td "-934.25" at bounding box center [276, 316] width 75 height 16
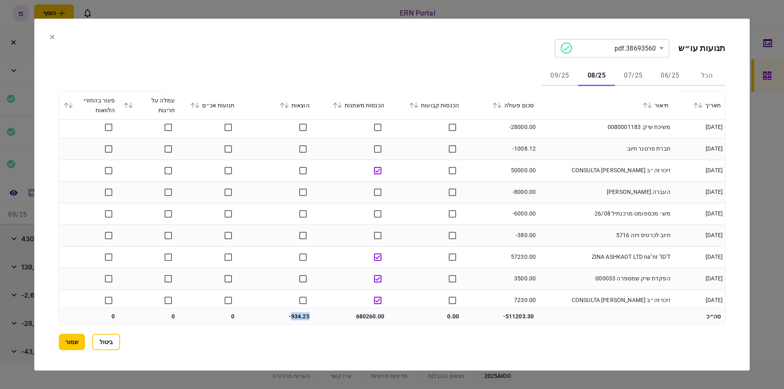
copy td "934.25"
click at [549, 68] on button "09/25" at bounding box center [559, 76] width 37 height 20
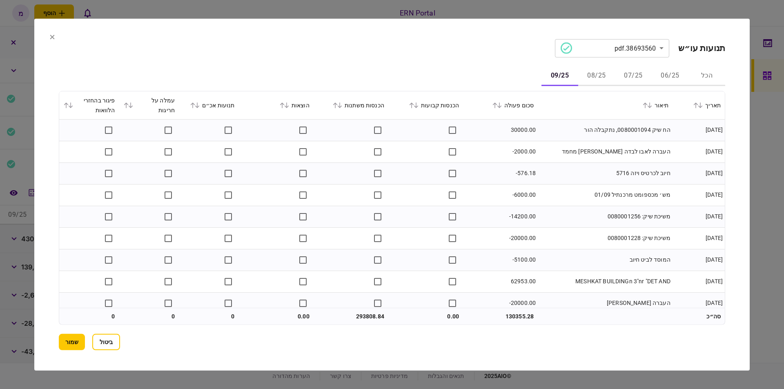
click at [504, 77] on div "הכל 06/25 07/25 08/25 09/25" at bounding box center [392, 76] width 666 height 20
click at [512, 129] on td "30000.00" at bounding box center [500, 130] width 75 height 22
copy td "30000.00"
click at [511, 24] on section "**********" at bounding box center [391, 194] width 715 height 352
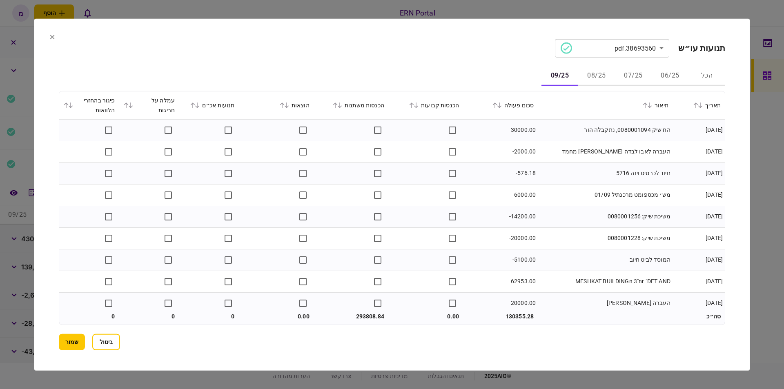
click at [567, 132] on td "הח שיק 0080001094, נתקבלה הור" at bounding box center [605, 130] width 135 height 22
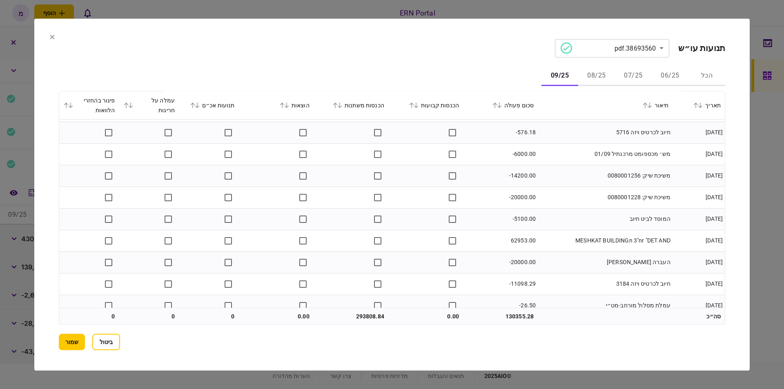
scroll to position [82, 0]
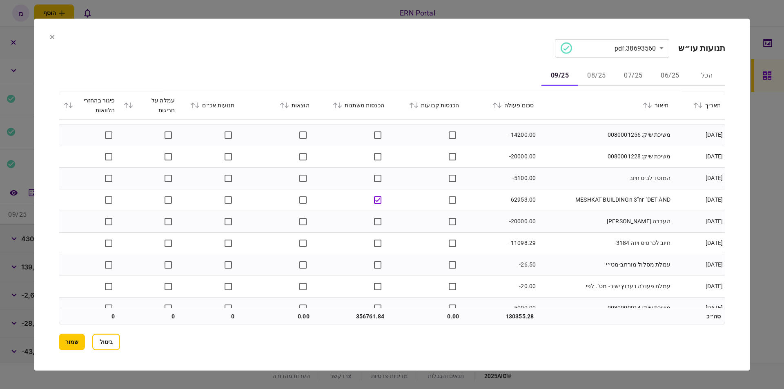
click at [557, 200] on td "MESHKAT BUILDINGn 3"nr "DET AND" at bounding box center [605, 200] width 135 height 22
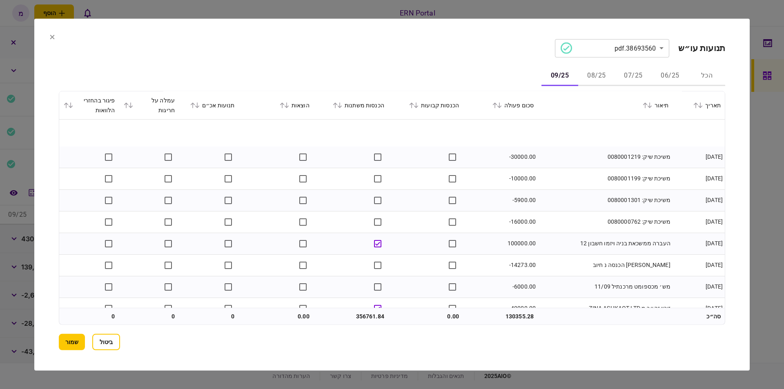
scroll to position [490, 0]
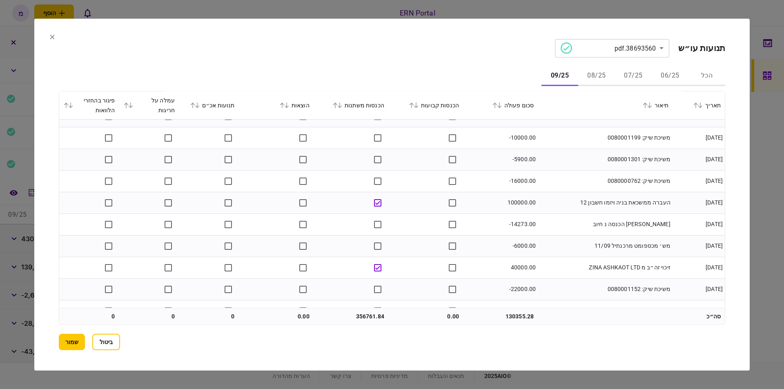
click at [489, 168] on td "-5900.00" at bounding box center [500, 160] width 75 height 22
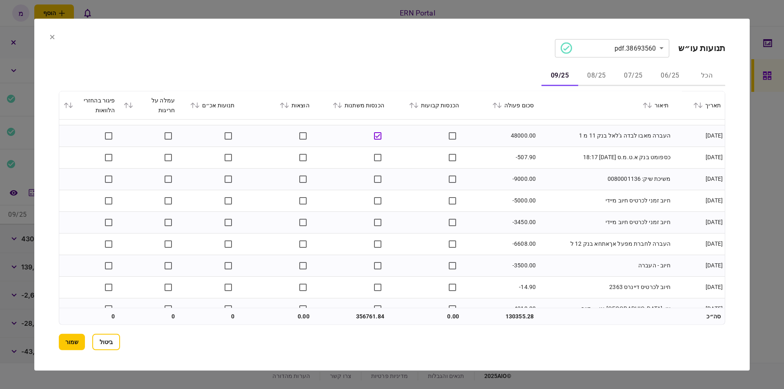
scroll to position [851, 0]
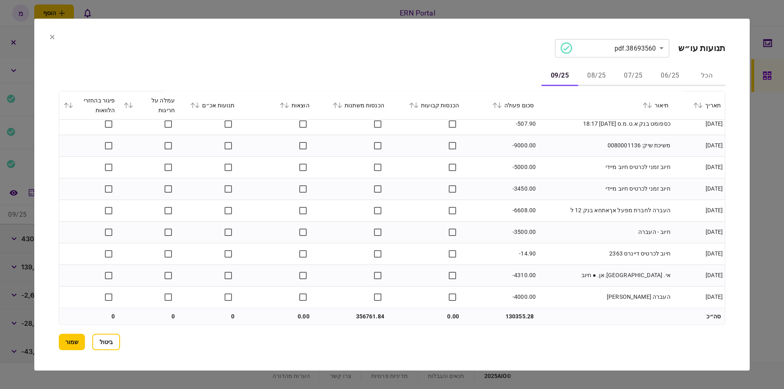
click at [358, 309] on td "356761.84" at bounding box center [350, 316] width 75 height 16
click at [362, 308] on td "356761.84" at bounding box center [350, 316] width 75 height 16
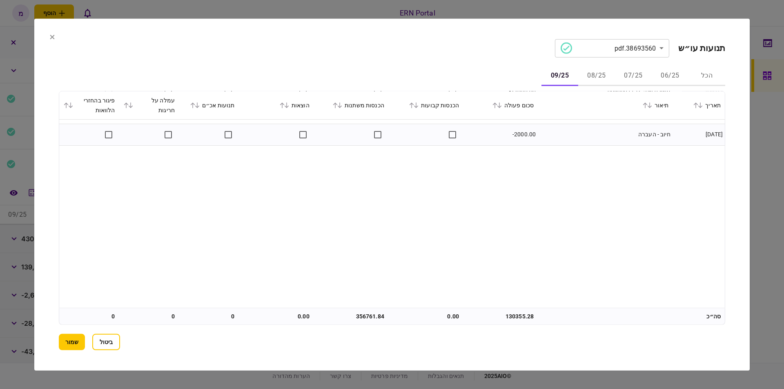
scroll to position [524, 0]
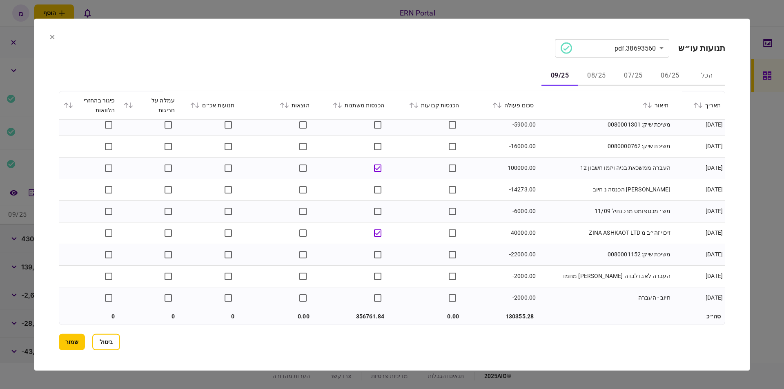
click at [592, 192] on td "[PERSON_NAME] הכנסה נ חיוב" at bounding box center [605, 190] width 135 height 22
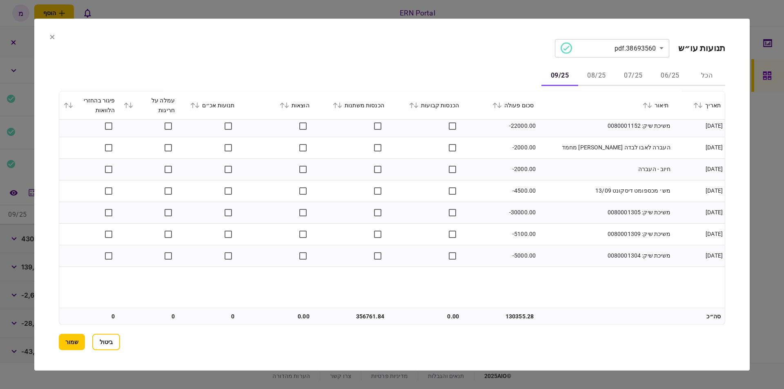
scroll to position [694, 0]
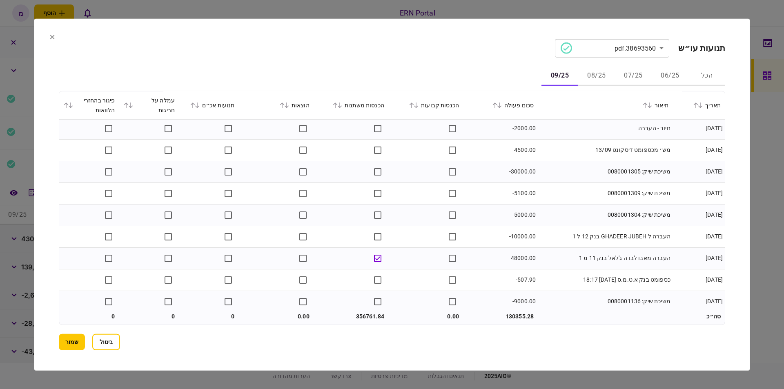
click at [355, 314] on td "356761.84" at bounding box center [350, 316] width 75 height 16
click at [355, 313] on td "356761.84" at bounding box center [350, 316] width 75 height 16
copy td "356761.84"
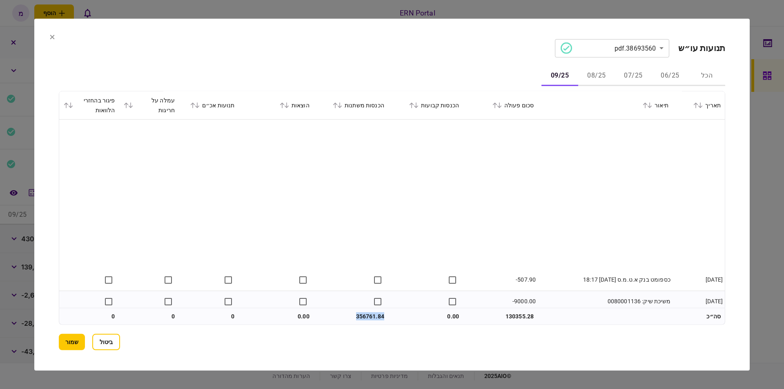
scroll to position [851, 0]
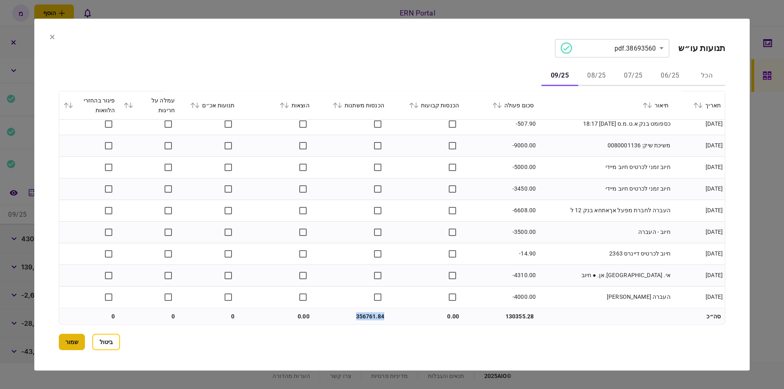
click at [67, 348] on button "שמור" at bounding box center [72, 342] width 26 height 16
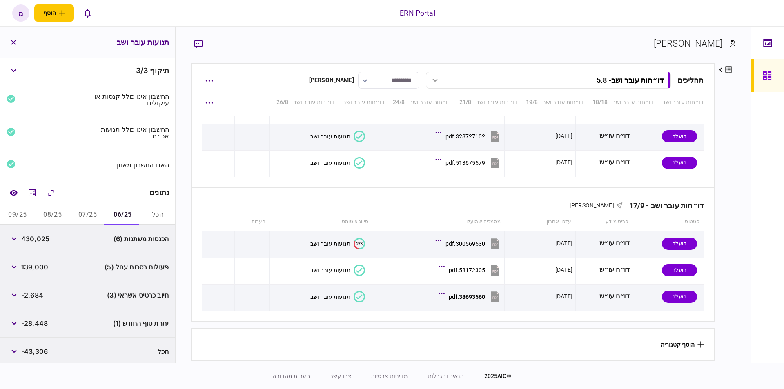
click at [43, 323] on span "-28,448" at bounding box center [34, 323] width 27 height 10
click at [43, 324] on span "-28,448" at bounding box center [34, 323] width 27 height 10
click at [44, 324] on span "-28,448" at bounding box center [34, 323] width 27 height 10
copy div "-28,448"
click at [96, 221] on button "07/25" at bounding box center [87, 215] width 35 height 20
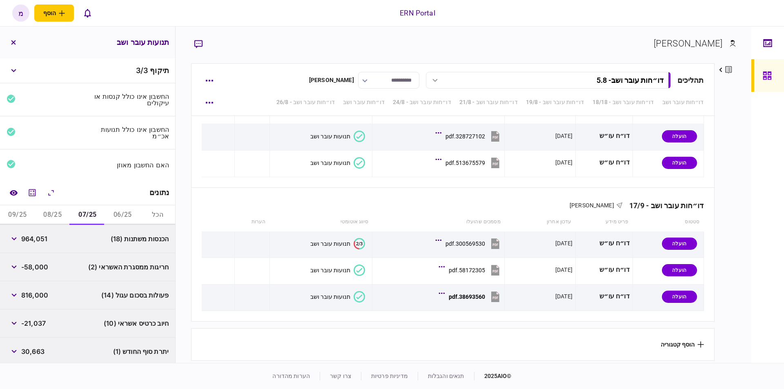
click at [46, 326] on span "-21,037" at bounding box center [33, 323] width 24 height 10
click at [27, 345] on div "30,663" at bounding box center [26, 351] width 38 height 15
click at [30, 355] on span "30,663" at bounding box center [32, 352] width 23 height 10
click at [30, 355] on div "30,663" at bounding box center [26, 351] width 38 height 15
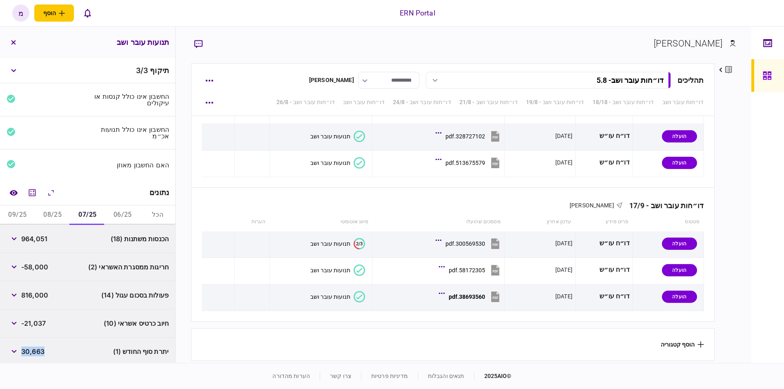
scroll to position [2, 0]
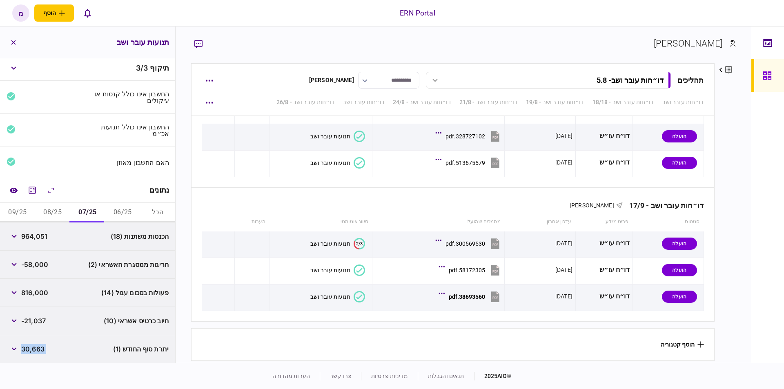
click at [30, 355] on div "30,663" at bounding box center [26, 349] width 38 height 15
copy div "30,663"
click at [51, 209] on button "08/25" at bounding box center [52, 213] width 35 height 20
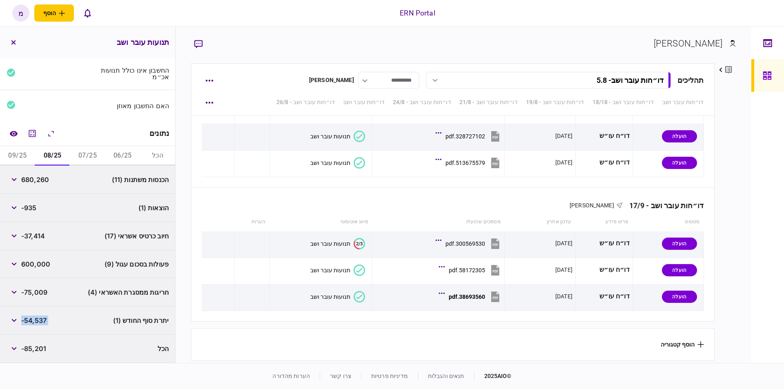
click at [25, 153] on button "09/25" at bounding box center [17, 156] width 35 height 20
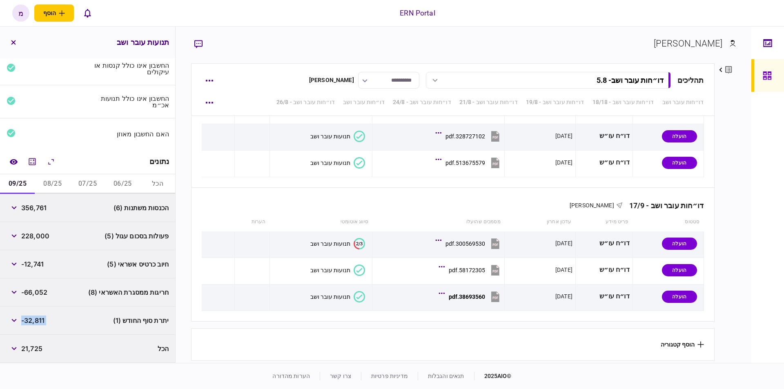
scroll to position [31, 0]
click at [16, 292] on icon "button" at bounding box center [13, 292] width 5 height 3
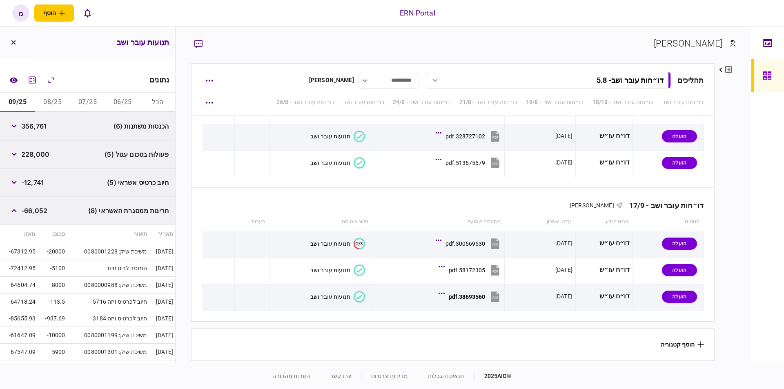
scroll to position [183, 0]
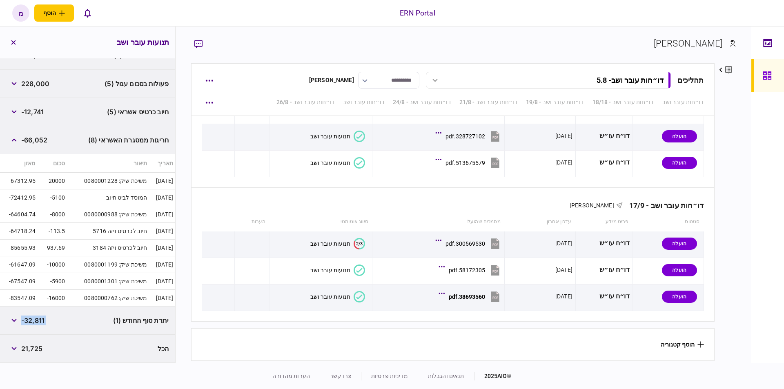
click at [130, 98] on div "חיוב כרטיס אשראי (5) -12,741" at bounding box center [87, 112] width 175 height 28
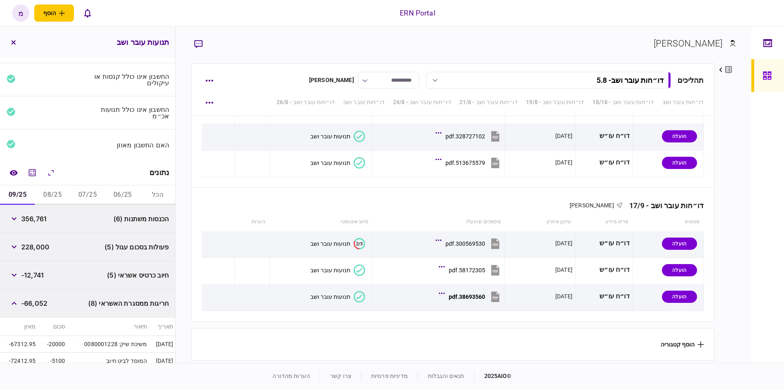
scroll to position [0, 0]
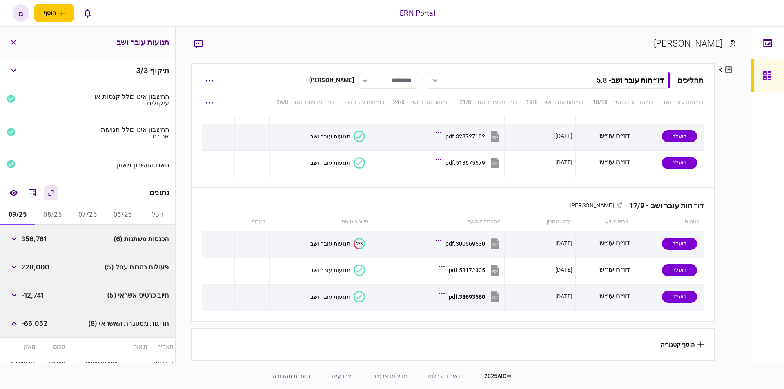
click at [48, 191] on icon "הרחב\\כווץ הכל" at bounding box center [51, 193] width 10 height 10
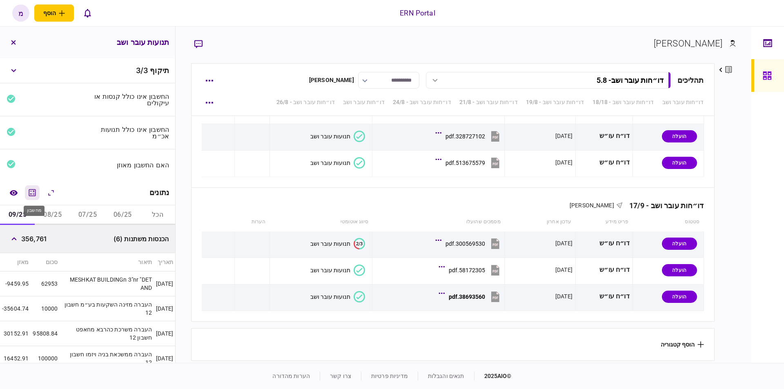
click at [32, 194] on icon "מחשבון" at bounding box center [32, 192] width 7 height 7
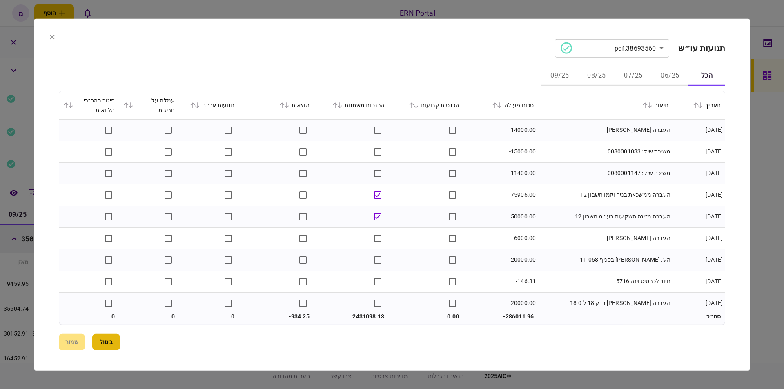
click at [111, 340] on button "ביטול" at bounding box center [106, 342] width 28 height 16
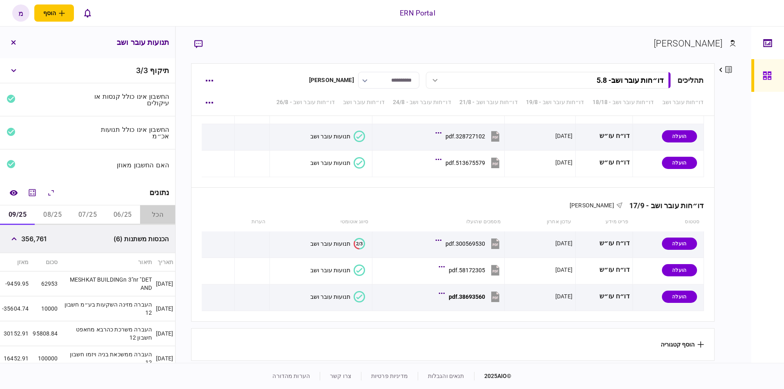
drag, startPoint x: 155, startPoint y: 211, endPoint x: 152, endPoint y: 200, distance: 10.7
click at [155, 211] on button "הכל" at bounding box center [157, 215] width 35 height 20
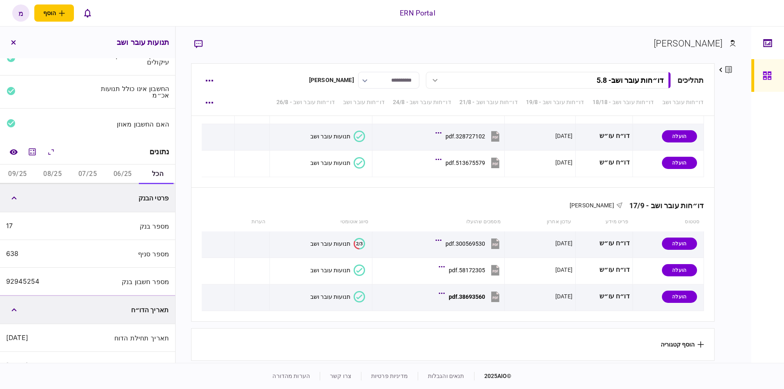
scroll to position [82, 0]
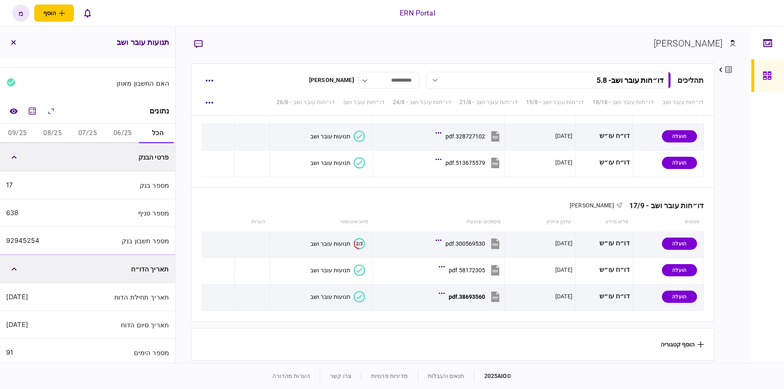
click at [27, 239] on div "92945254" at bounding box center [22, 241] width 33 height 8
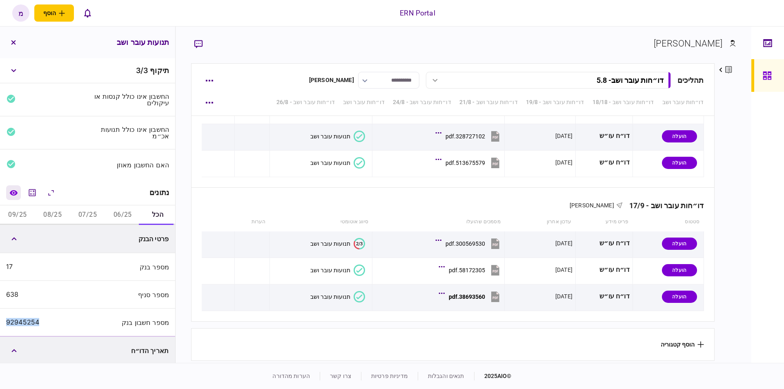
click at [18, 192] on icon "השוואה למסמך" at bounding box center [13, 193] width 9 height 6
